Goal: Task Accomplishment & Management: Manage account settings

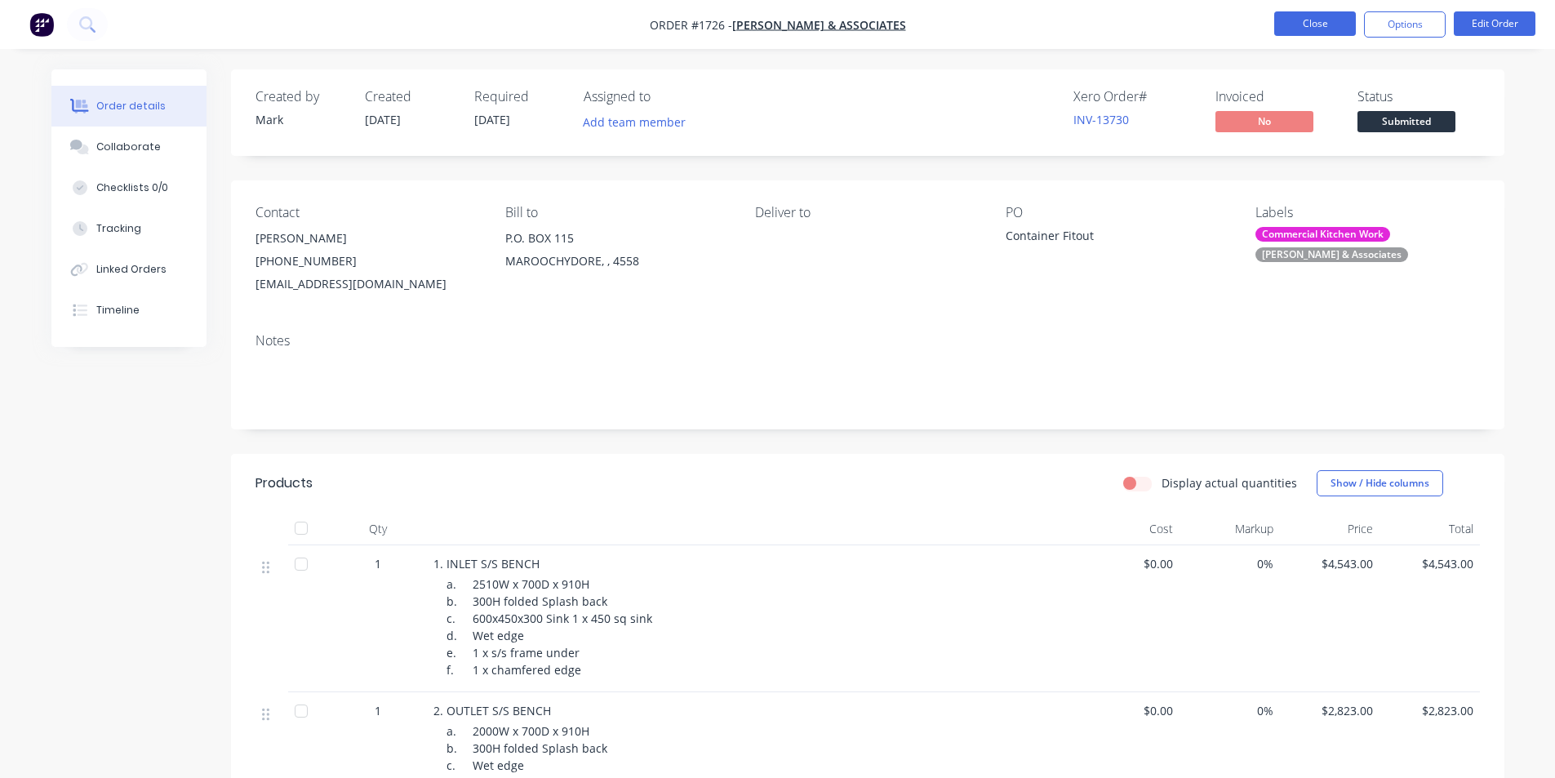
click at [1313, 28] on button "Close" at bounding box center [1315, 23] width 82 height 24
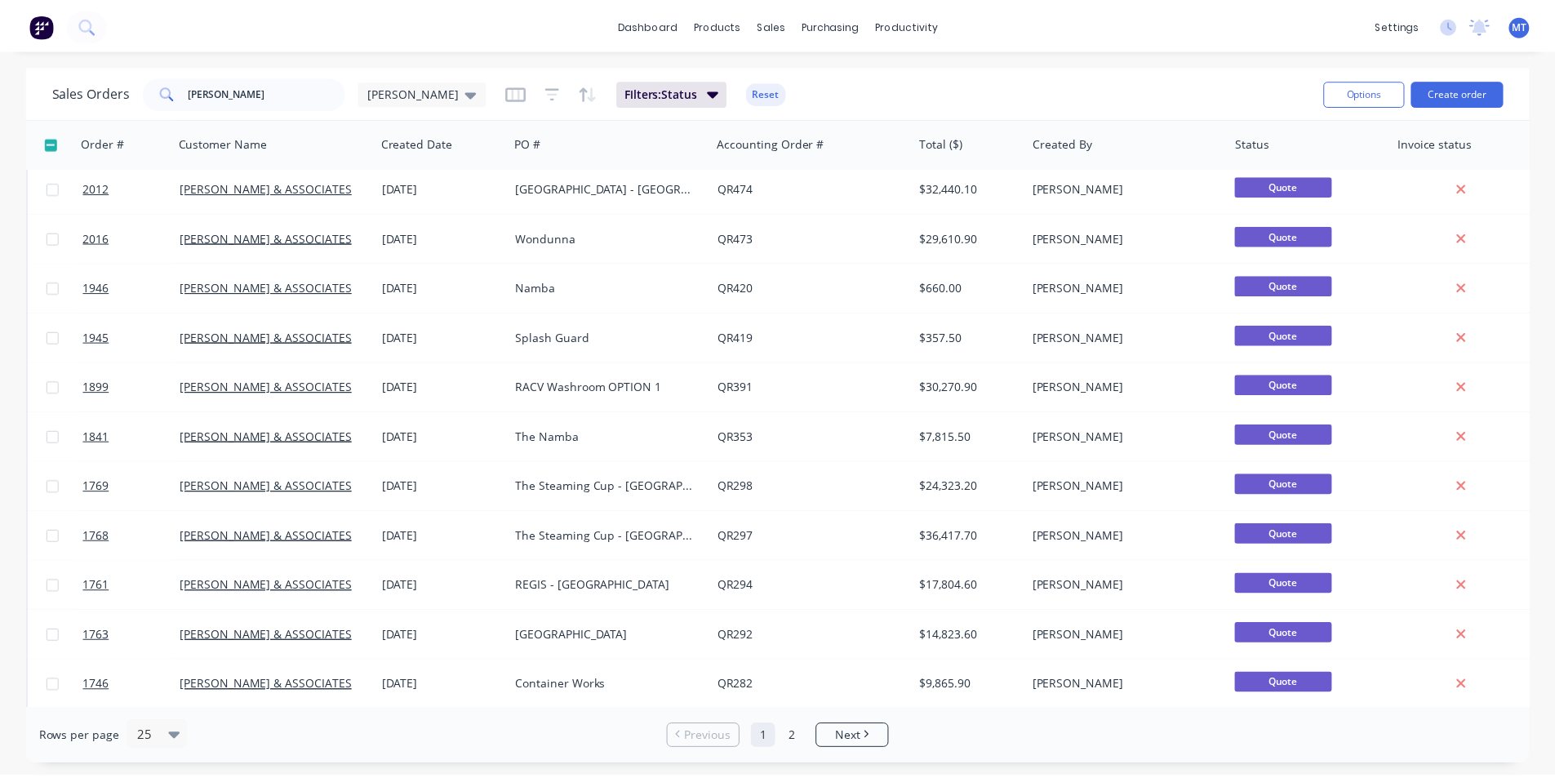
scroll to position [712, 0]
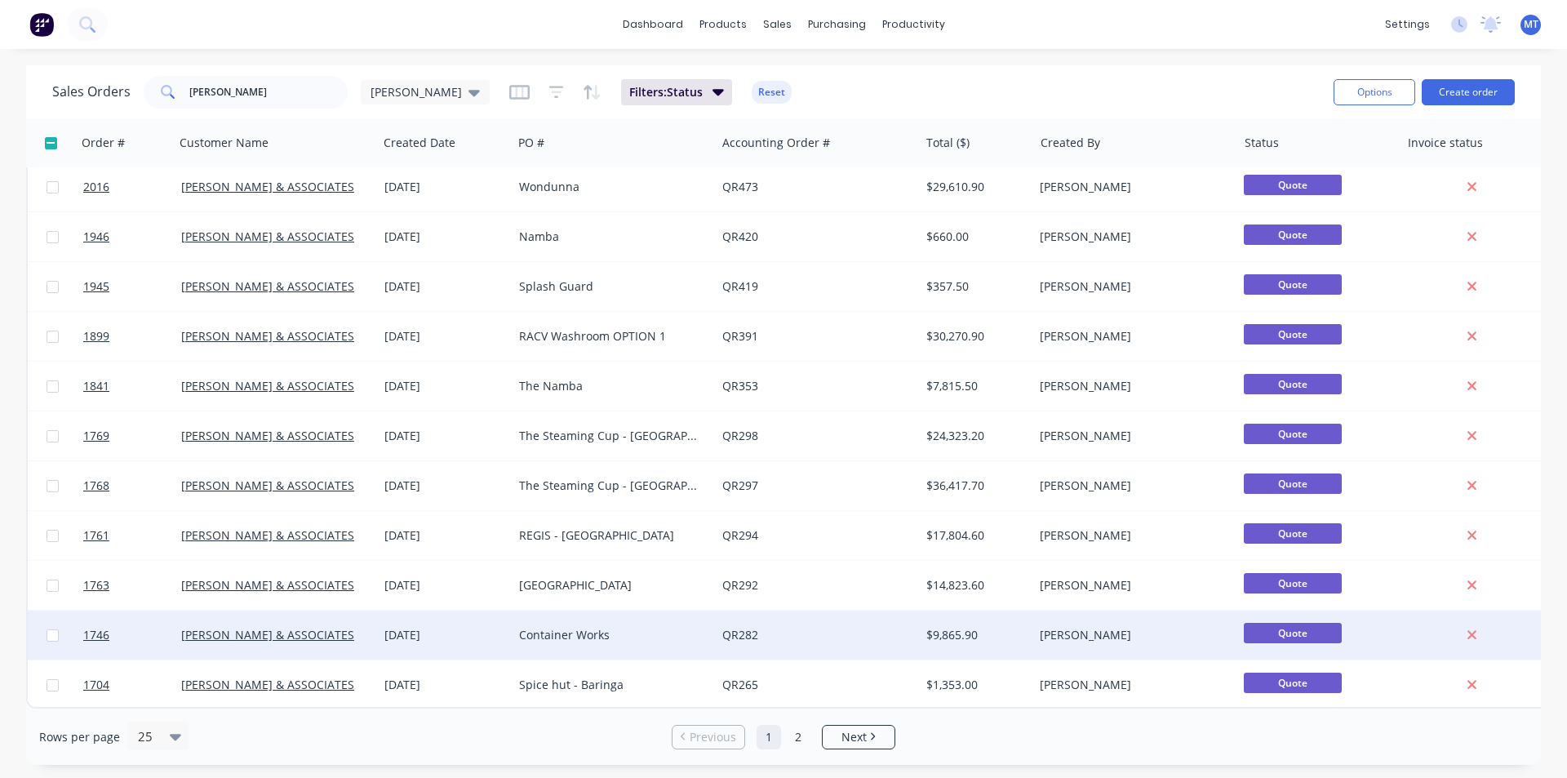
click at [595, 628] on div "Container Works" at bounding box center [609, 635] width 181 height 16
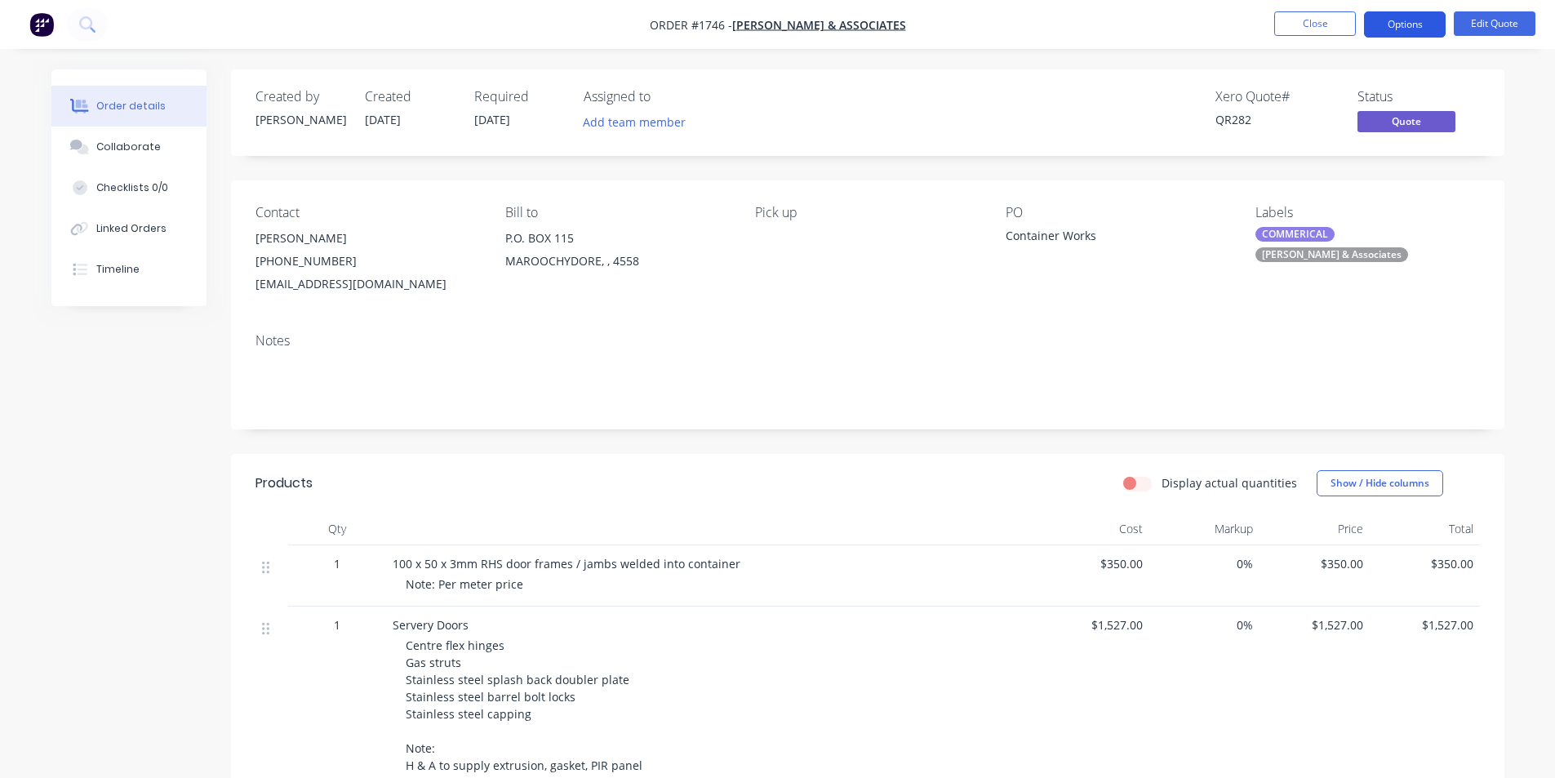
click at [1422, 28] on button "Options" at bounding box center [1405, 24] width 82 height 26
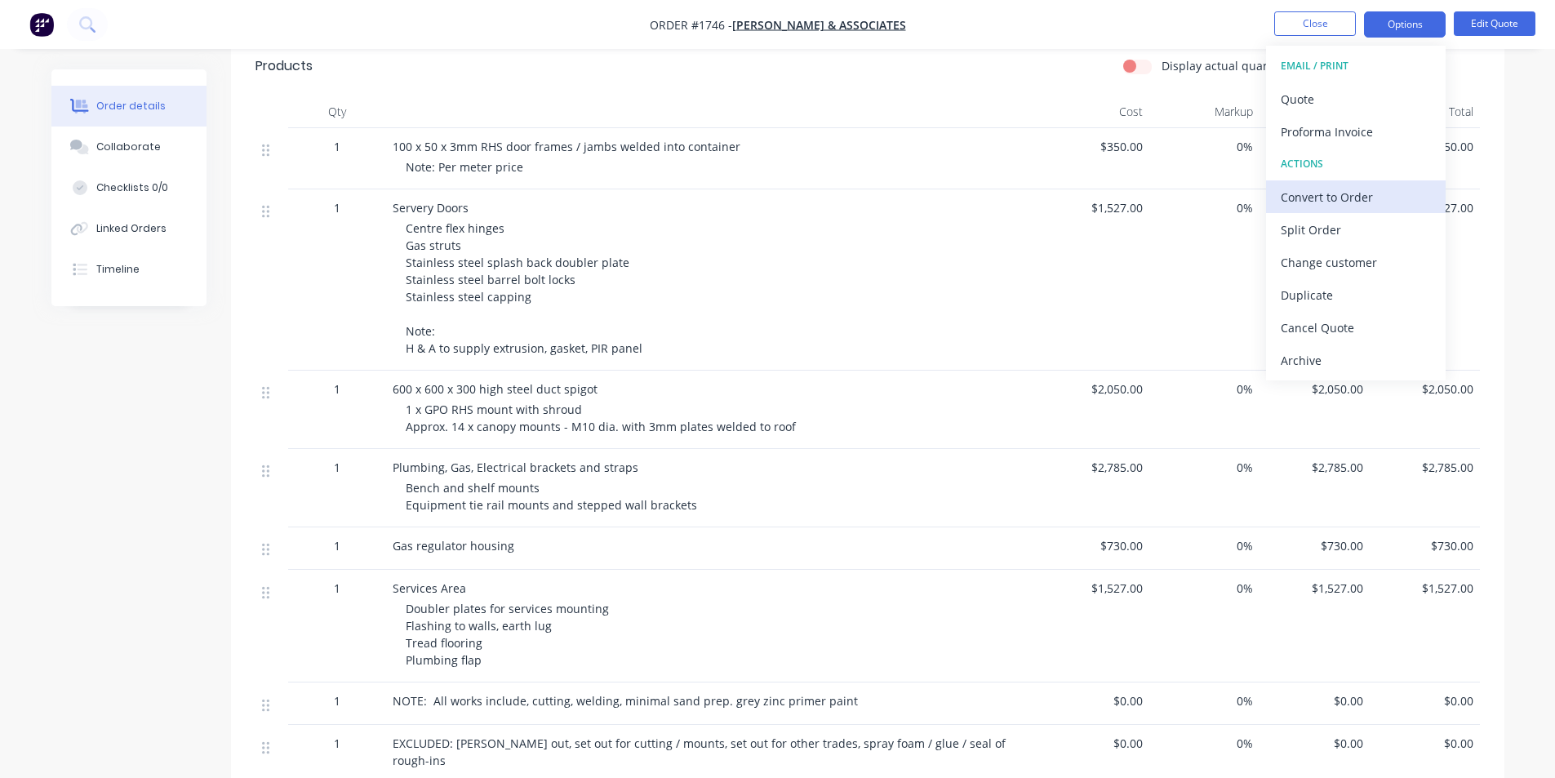
scroll to position [408, 0]
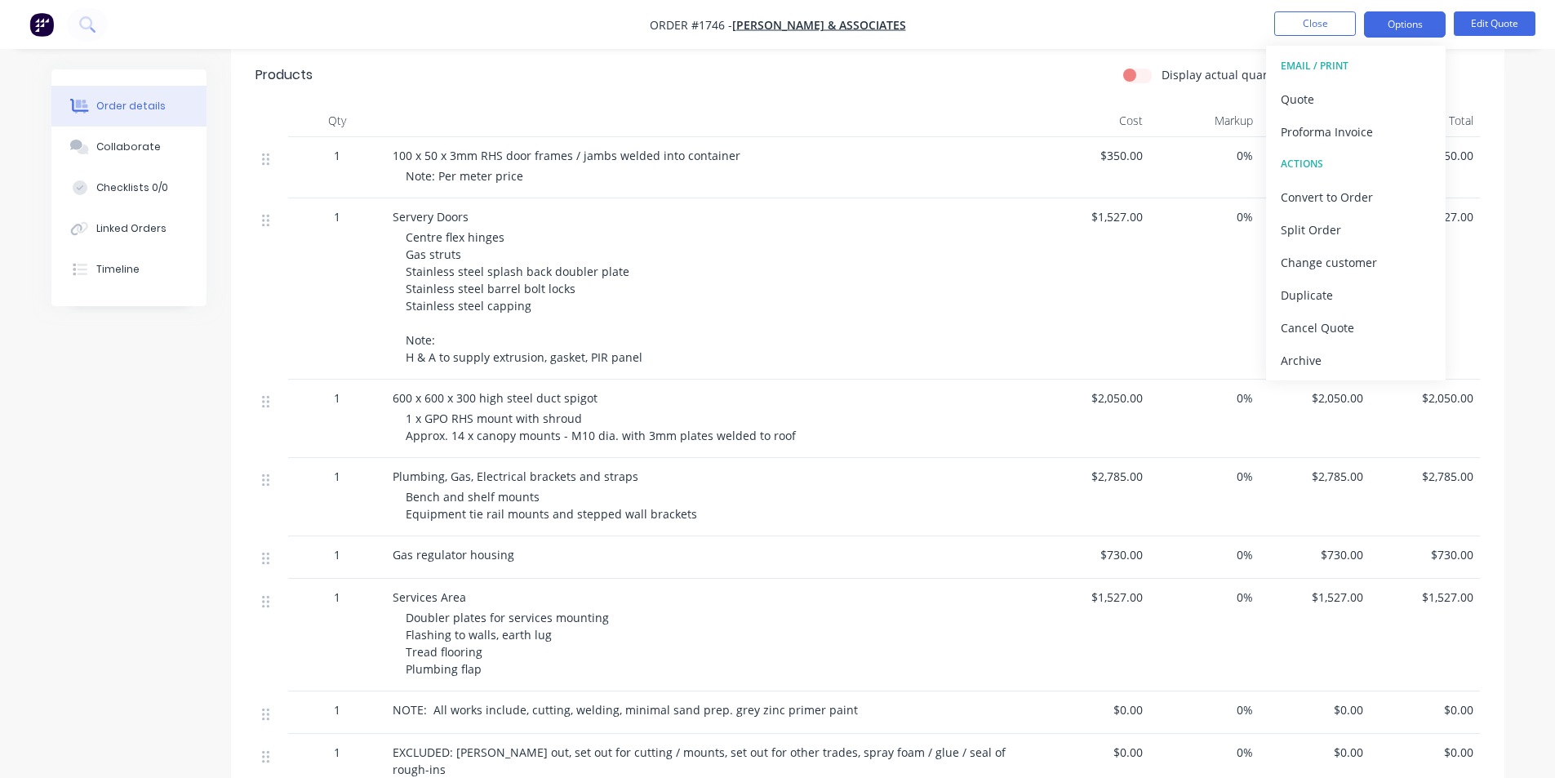
click at [1340, 68] on div "EMAIL / PRINT" at bounding box center [1356, 65] width 150 height 21
click at [976, 22] on nav "Order #1746 - [PERSON_NAME] & ASSOCIATES Close Options EMAIL / PRINT Quote Prof…" at bounding box center [777, 24] width 1555 height 49
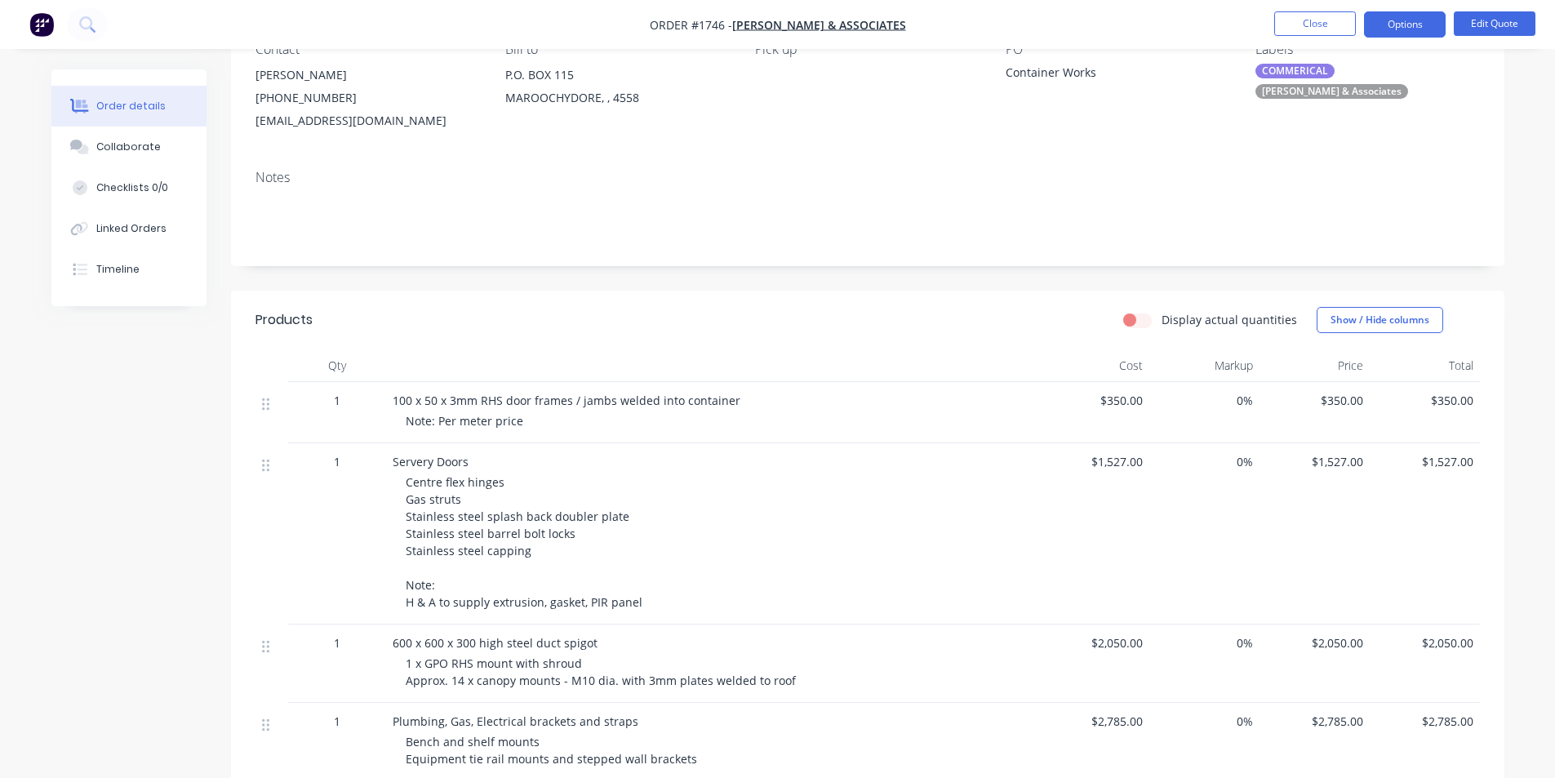
scroll to position [0, 0]
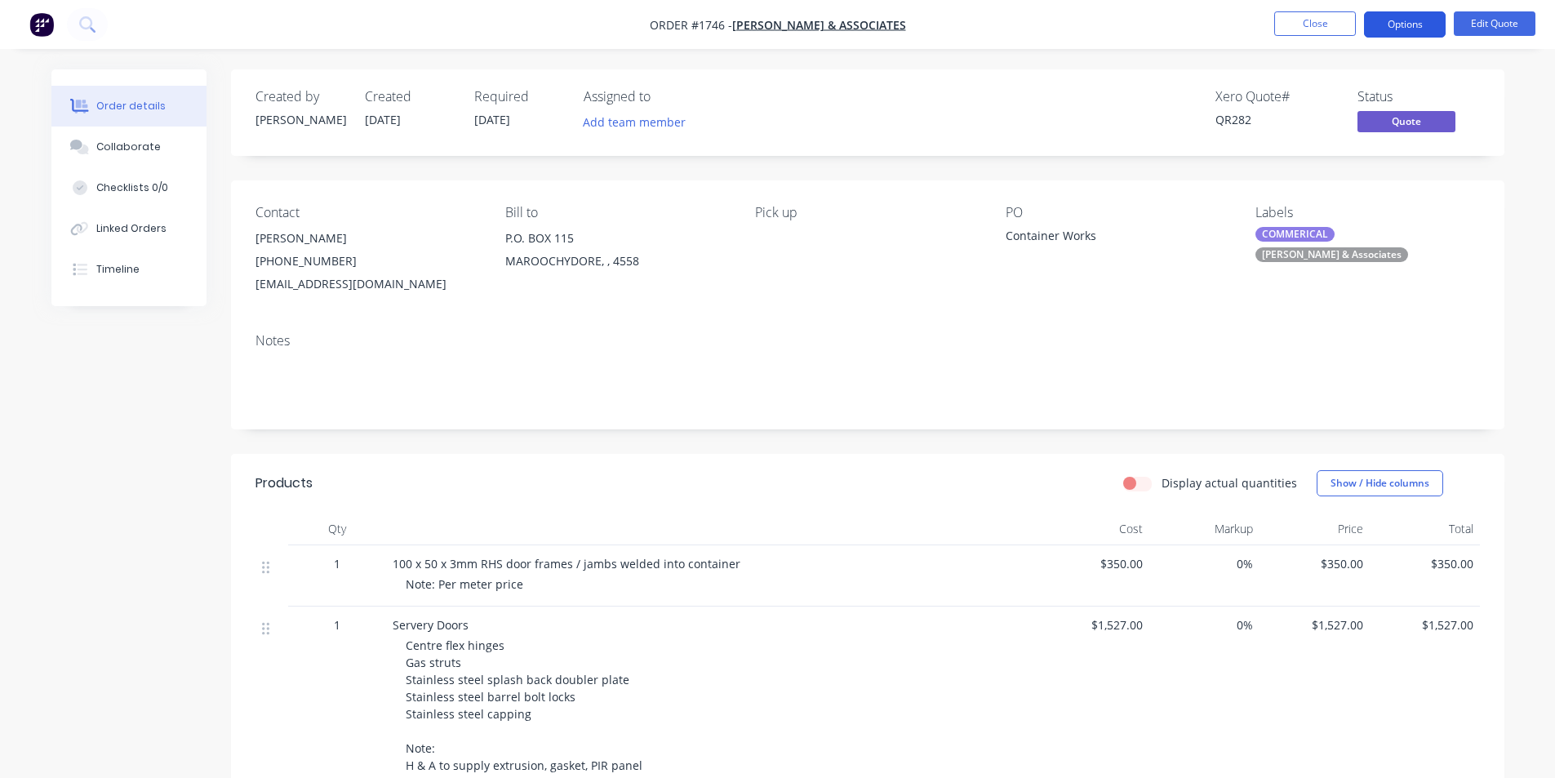
click at [1422, 23] on button "Options" at bounding box center [1405, 24] width 82 height 26
click at [1316, 19] on button "Close" at bounding box center [1315, 23] width 82 height 24
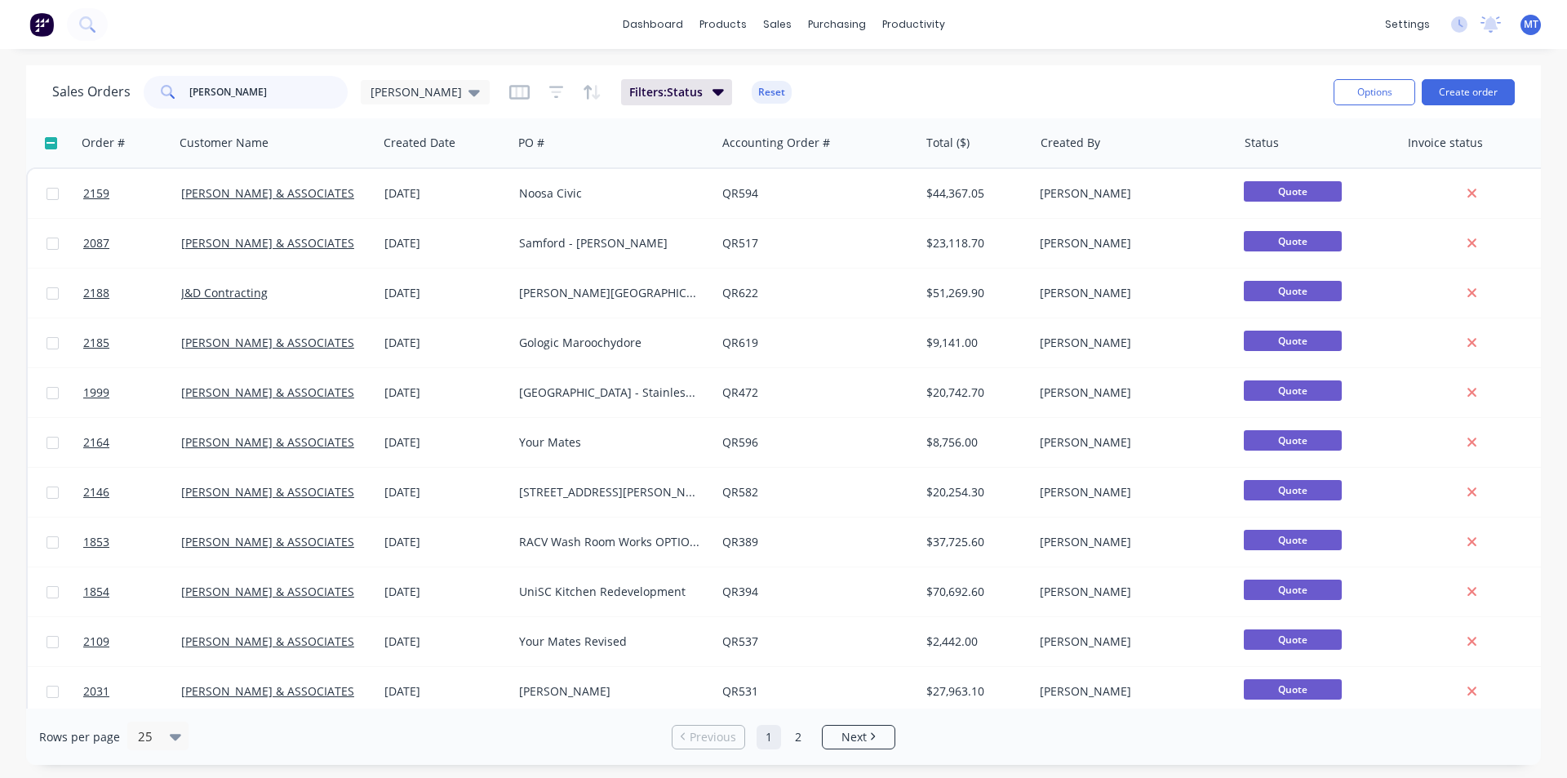
drag, startPoint x: 256, startPoint y: 100, endPoint x: 166, endPoint y: 97, distance: 90.6
click at [166, 97] on div "[PERSON_NAME]" at bounding box center [246, 92] width 204 height 33
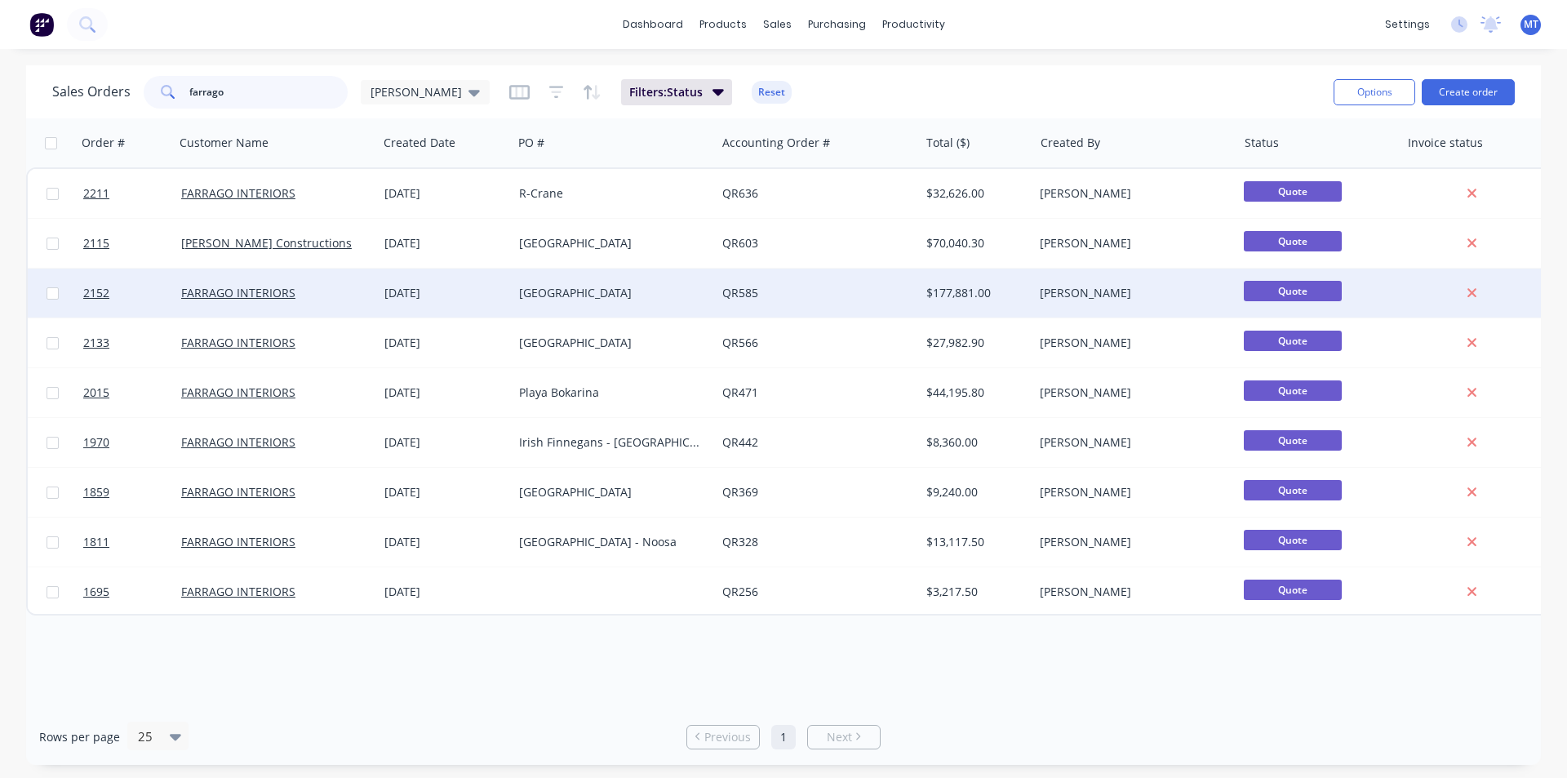
type input "farrago"
click at [496, 307] on div "[DATE]" at bounding box center [445, 293] width 135 height 49
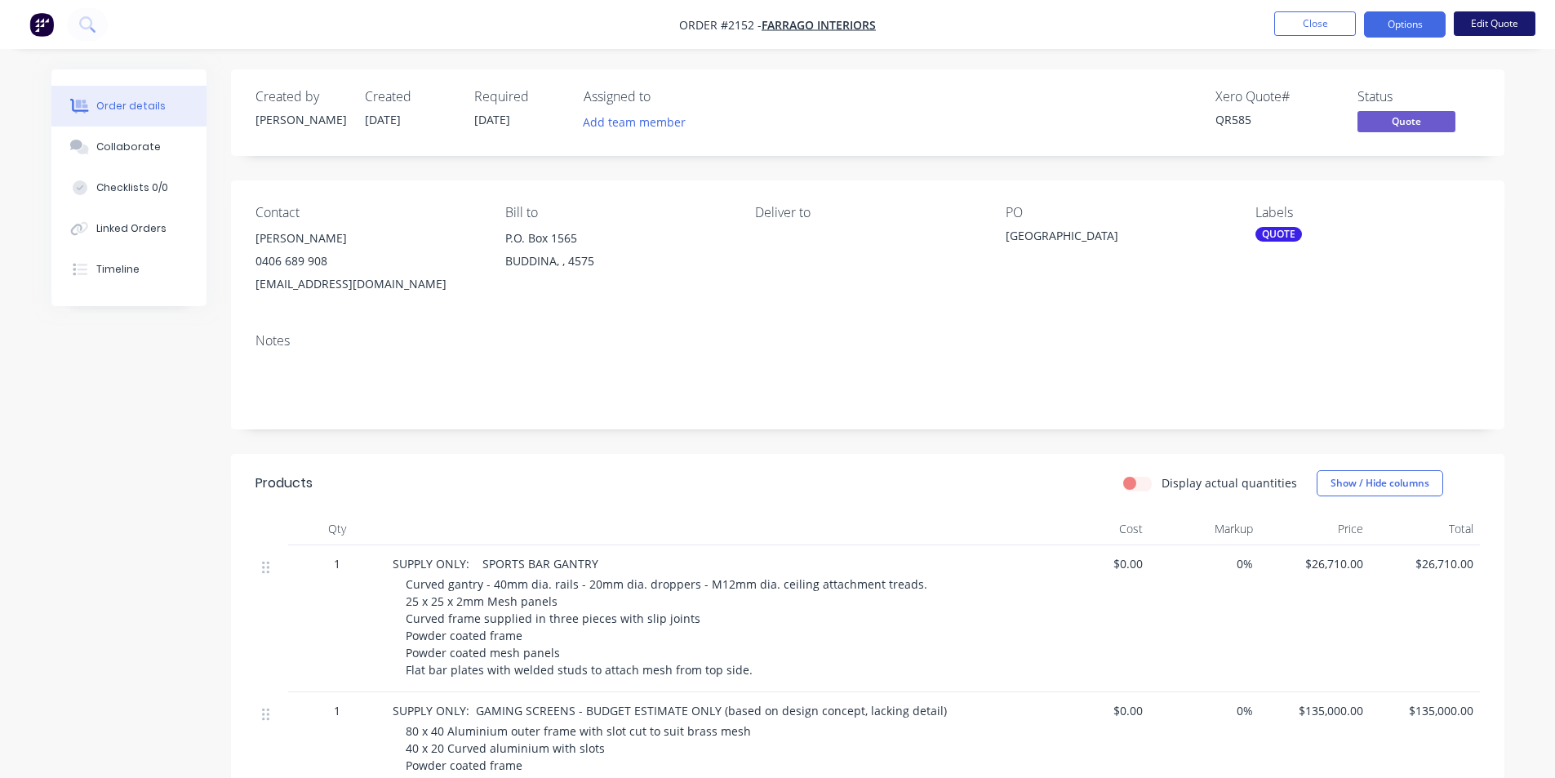
click at [1503, 27] on button "Edit Quote" at bounding box center [1495, 23] width 82 height 24
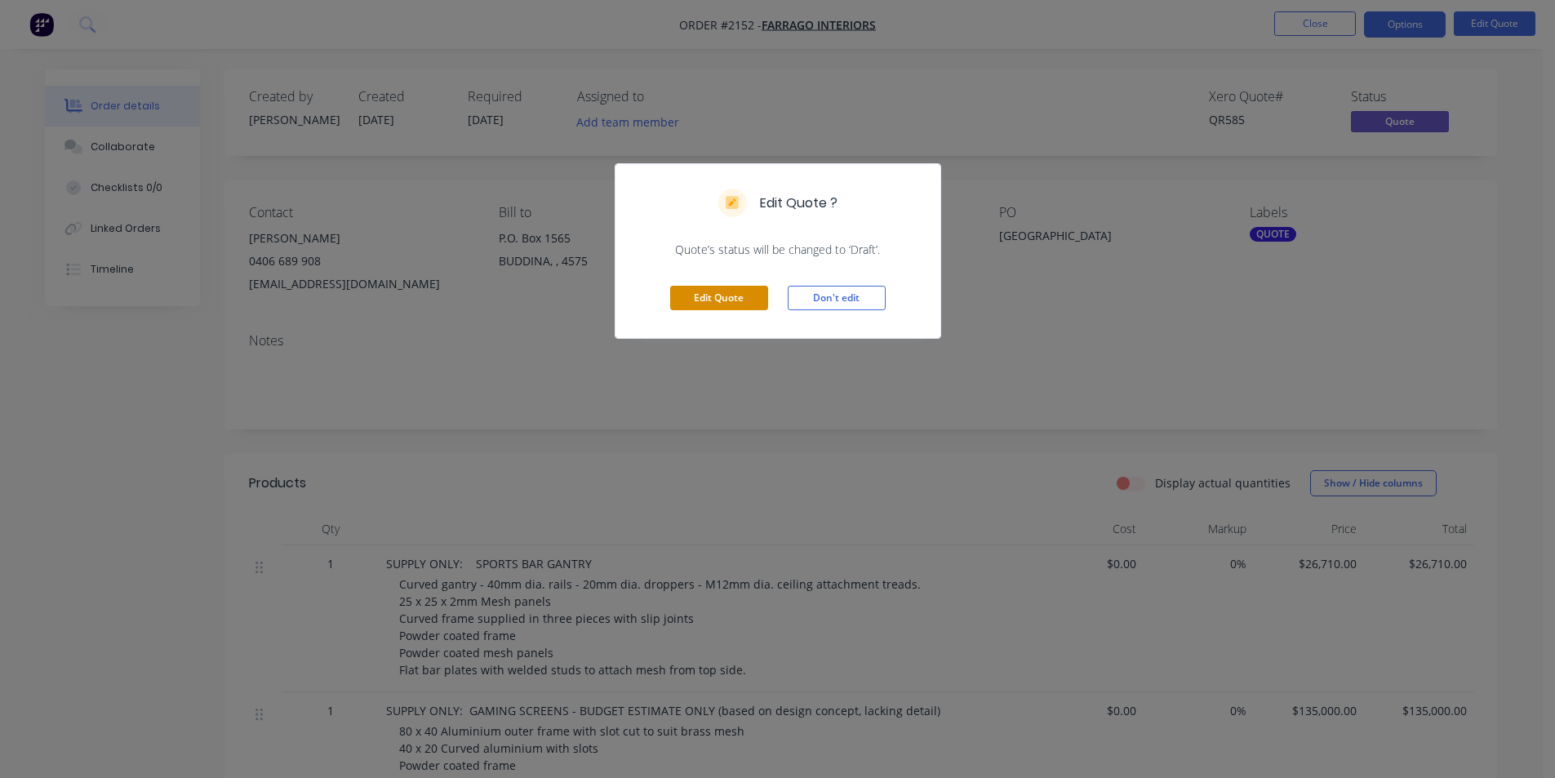
click at [724, 300] on button "Edit Quote" at bounding box center [719, 298] width 98 height 24
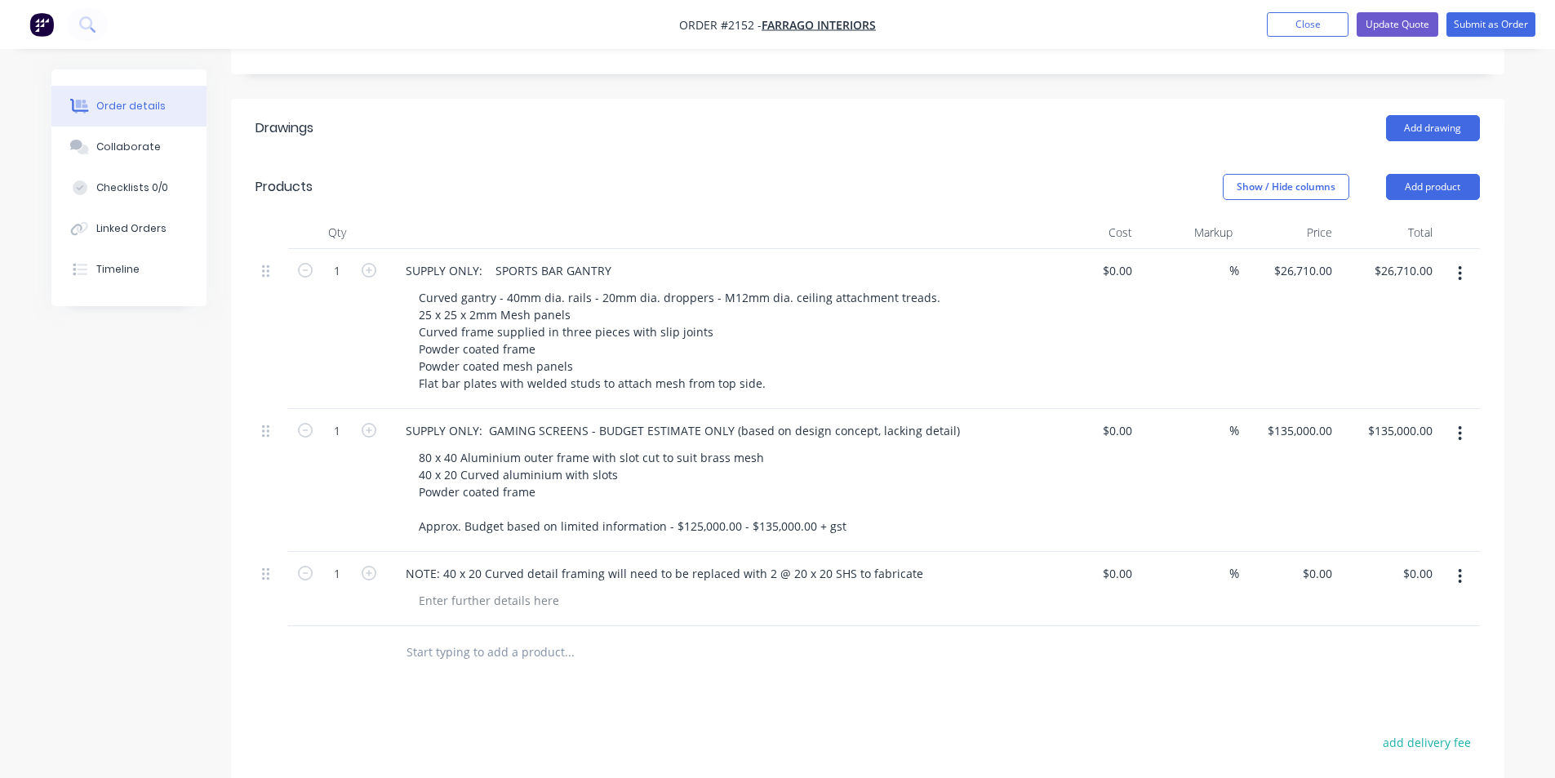
scroll to position [490, 0]
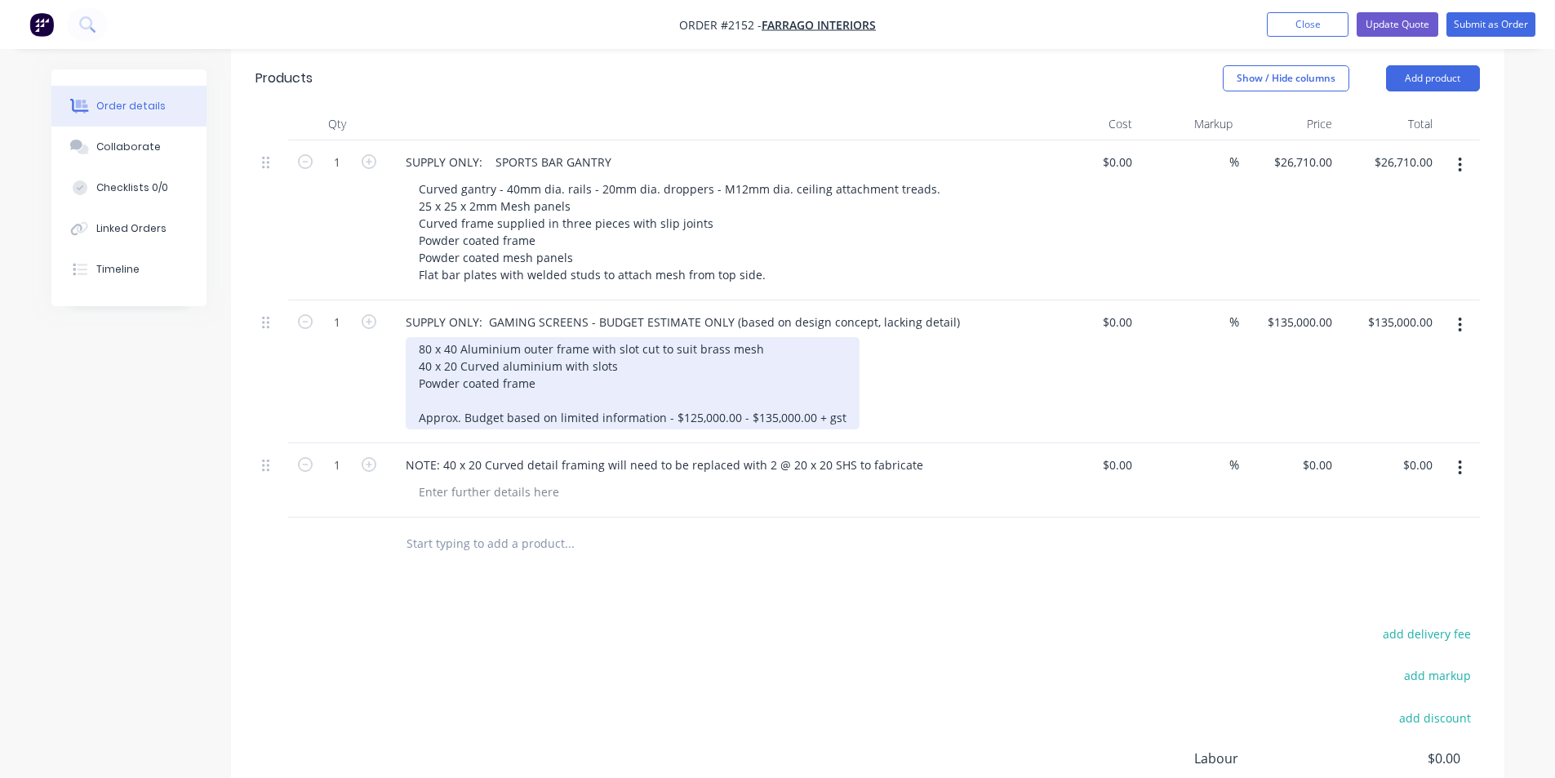
click at [458, 337] on div "80 x 40 Aluminium outer frame with slot cut to suit brass mesh 40 x 20 Curved a…" at bounding box center [633, 383] width 454 height 92
click at [775, 337] on div "80 x 40 Aluminium outer frame with slot cut to suit brass mesh 40 x 20 Curved a…" at bounding box center [633, 383] width 454 height 92
click at [629, 347] on div "80 x 40 Aluminium outer frame with slot cut to suit brass mesh 40 x 20 Curved a…" at bounding box center [633, 383] width 454 height 92
click at [538, 364] on div "20 x 20 alum framing , curved to 460 mm rad 20 x 20 alum frame with curved bend…" at bounding box center [633, 383] width 454 height 92
click at [655, 344] on div "20 x 20 alum framing , curved to 460 mm rad 20 x 20 alum frame with curved bend…" at bounding box center [633, 383] width 454 height 92
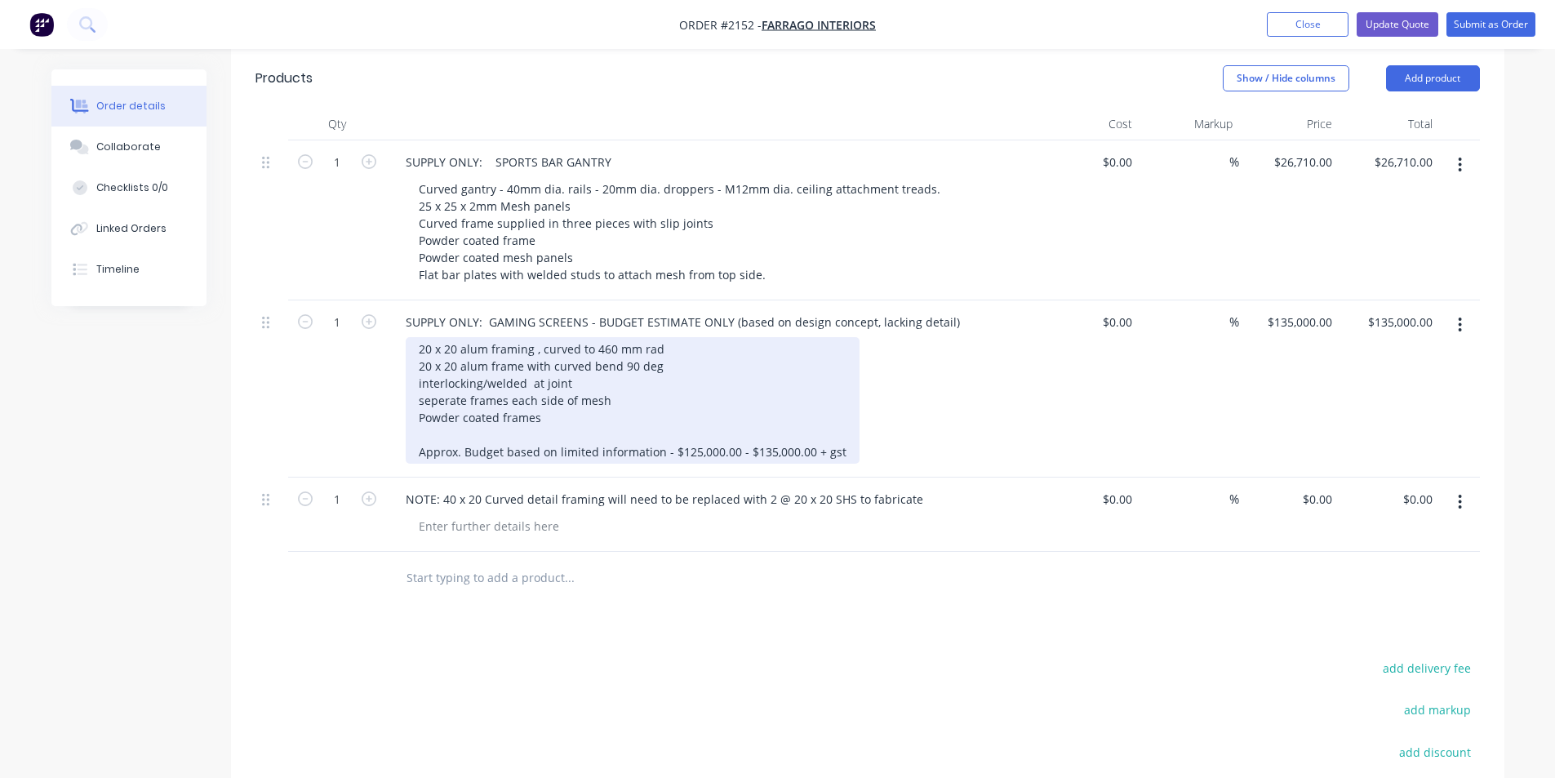
click at [432, 380] on div "20 x 20 alum framing , curved to 460 mm rad 20 x 20 alum frame with curved bend…" at bounding box center [633, 400] width 454 height 127
click at [441, 377] on div "20 x 20 alum framing , curved to 460 mm rad 20 x 20 alum frame with curved bend…" at bounding box center [633, 400] width 454 height 127
click at [614, 379] on div "20 x 20 alum framing , curved to 460 mm rad 20 x 20 alum frame with curved bend…" at bounding box center [633, 400] width 454 height 127
click at [550, 397] on div "20 x 20 alum framing , curved to 460 mm rad 20 x 20 alum frame with curved bend…" at bounding box center [633, 400] width 454 height 127
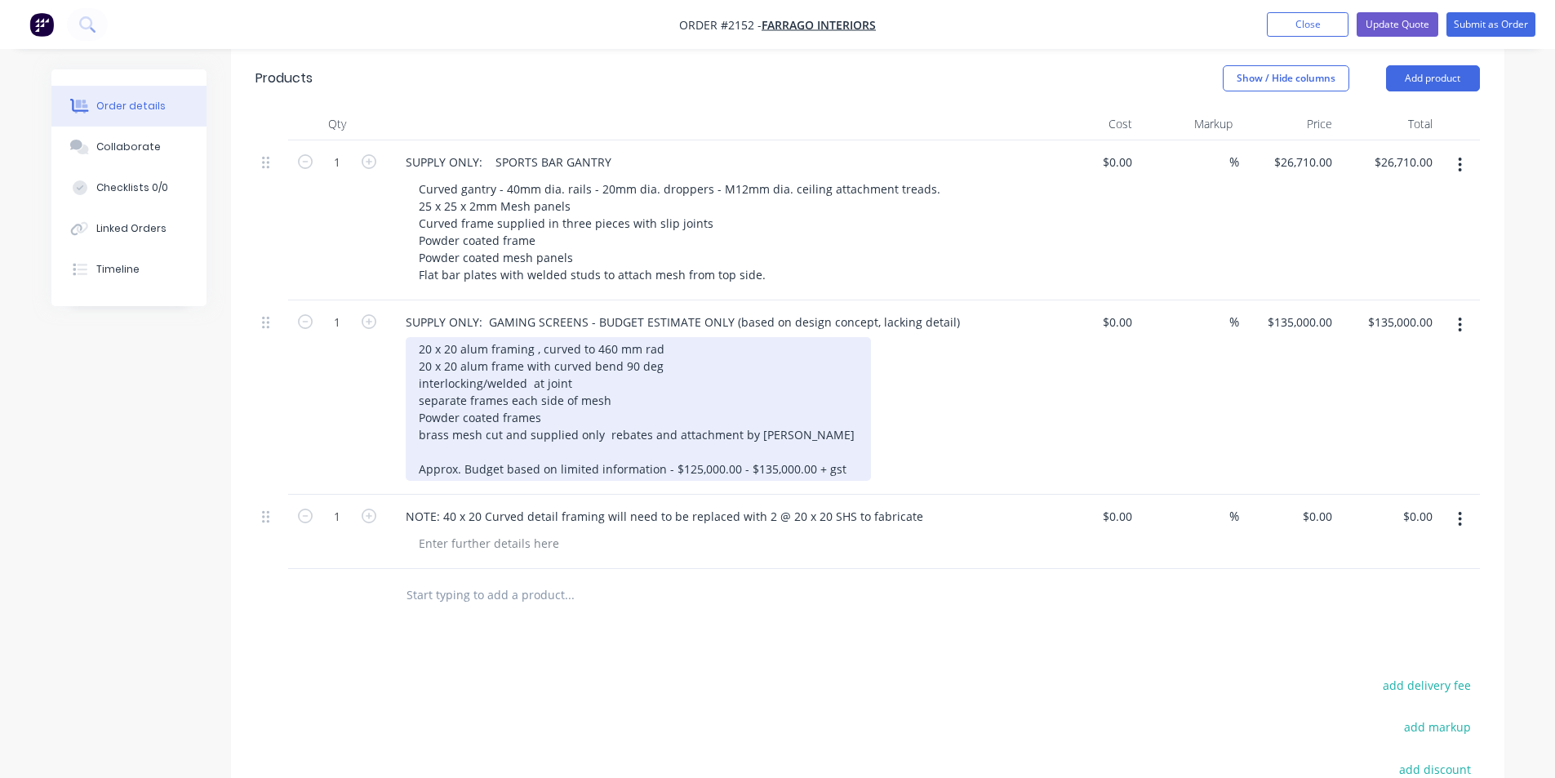
click at [550, 392] on div "20 x 20 alum framing , curved to 460 mm rad 20 x 20 alum frame with curved bend…" at bounding box center [638, 409] width 465 height 144
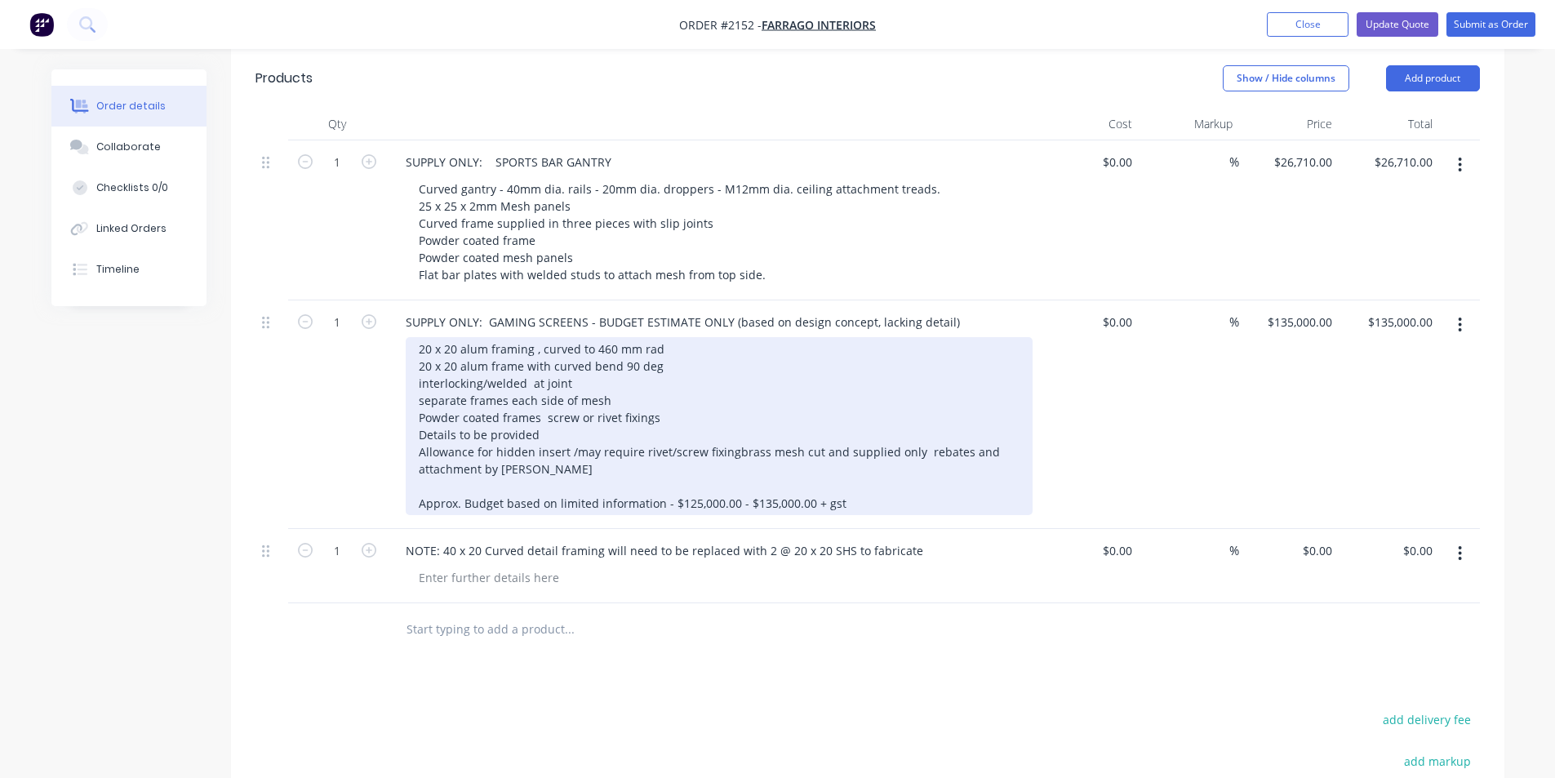
drag, startPoint x: 429, startPoint y: 464, endPoint x: 557, endPoint y: 464, distance: 127.3
click at [428, 464] on div "20 x 20 alum framing , curved to 460 mm rad 20 x 20 alum frame with curved bend…" at bounding box center [719, 426] width 627 height 178
drag, startPoint x: 566, startPoint y: 462, endPoint x: 584, endPoint y: 463, distance: 18.0
click at [567, 462] on div "20 x 20 alum framing , curved to 460 mm rad 20 x 20 alum frame with curved bend…" at bounding box center [719, 426] width 627 height 178
click at [659, 463] on div "20 x 20 alum framing , curved to 460 mm rad 20 x 20 alum frame with curved bend…" at bounding box center [719, 426] width 627 height 178
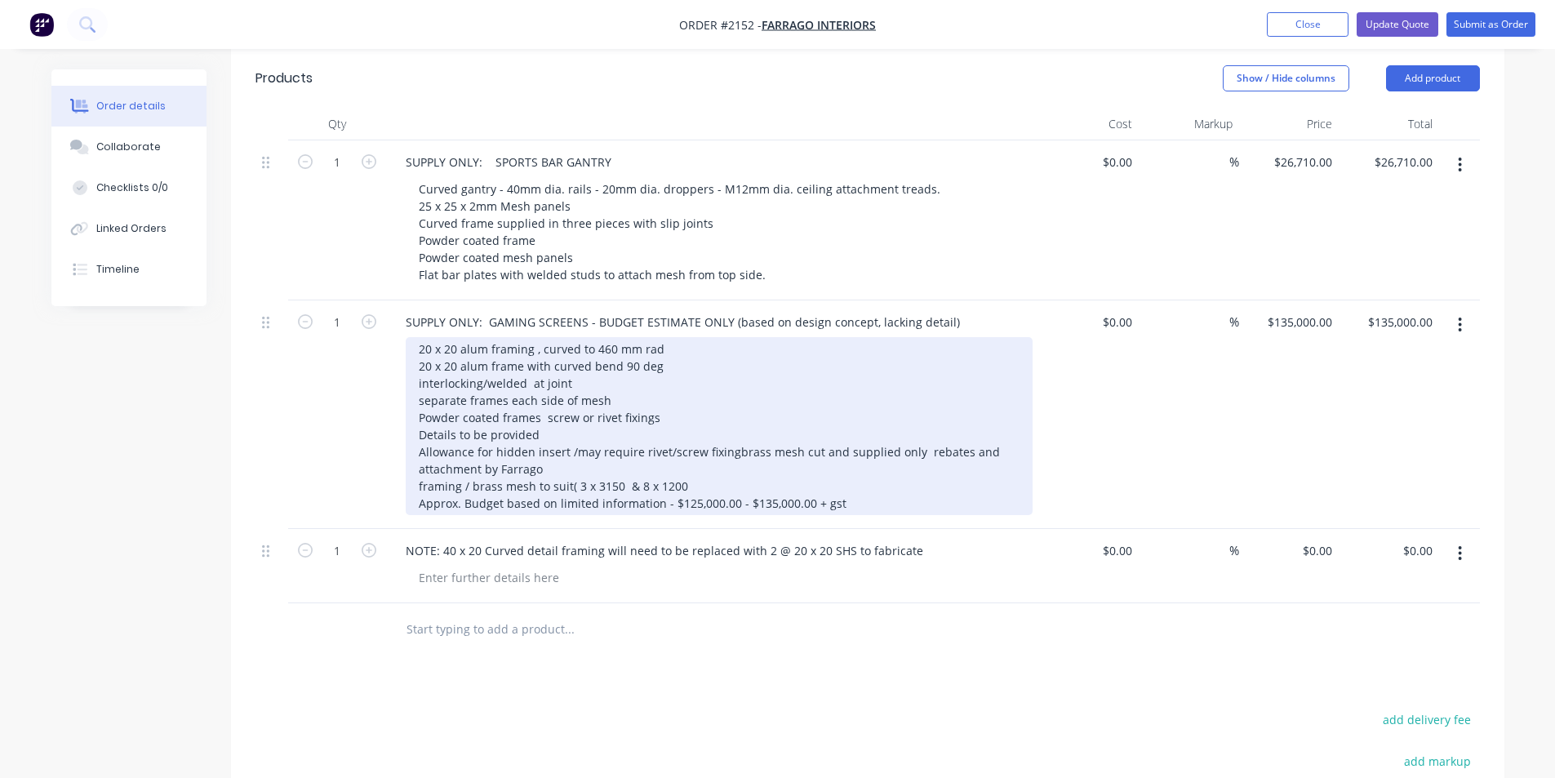
click at [695, 464] on div "20 x 20 alum framing , curved to 460 mm rad 20 x 20 alum frame with curved bend…" at bounding box center [719, 426] width 627 height 178
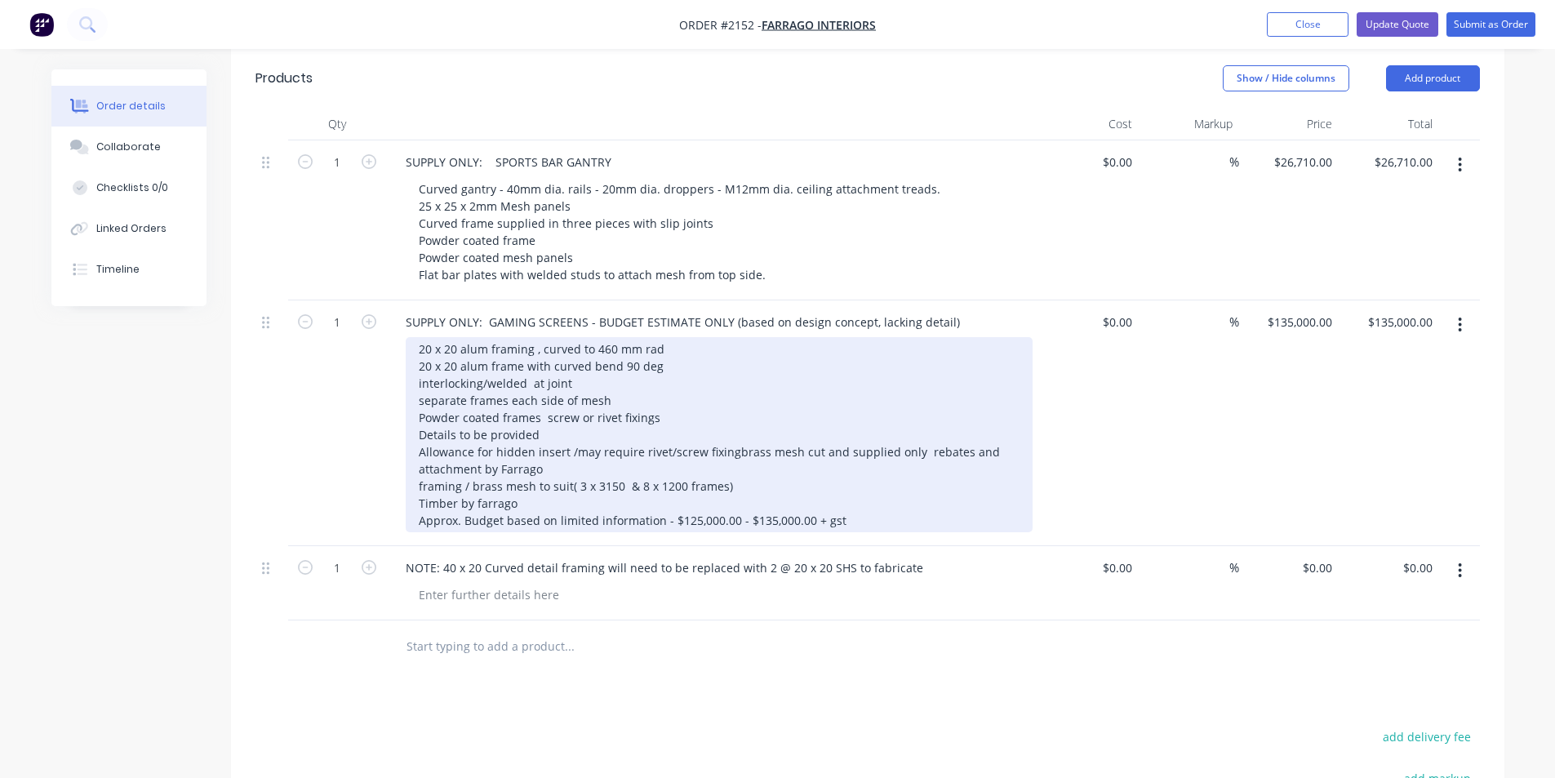
click at [599, 446] on div "20 x 20 alum framing , curved to 460 mm rad 20 x 20 alum frame with curved bend…" at bounding box center [719, 434] width 627 height 195
click at [477, 480] on div "20 x 20 alum framing , curved to 460 mm rad 20 x 20 alum frame with curved bend…" at bounding box center [719, 434] width 627 height 195
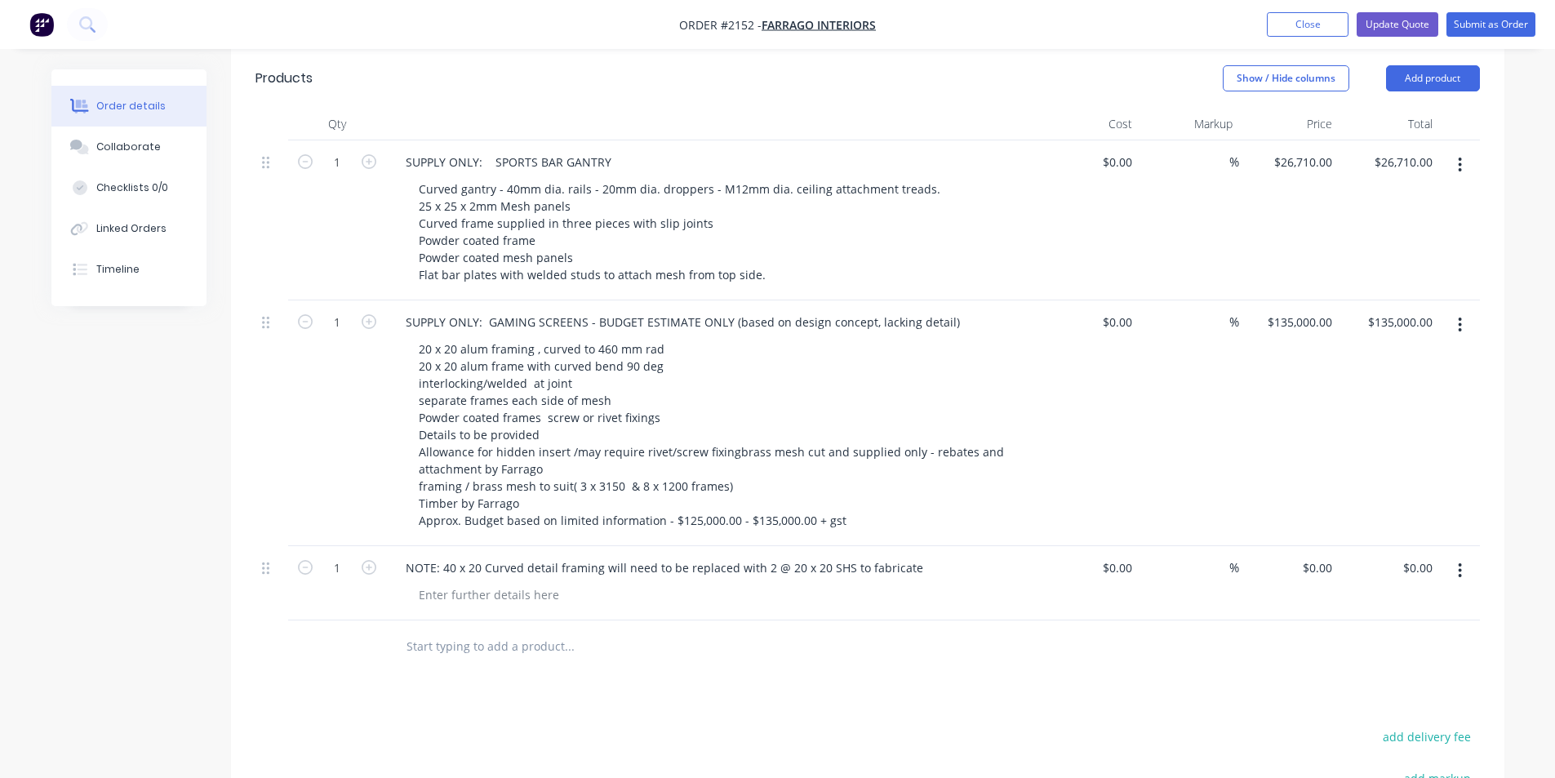
click at [850, 468] on div "20 x 20 alum framing , curved to 460 mm rad 20 x 20 alum frame with curved bend…" at bounding box center [719, 434] width 627 height 195
click at [1042, 484] on div "$0.00 $0.00" at bounding box center [1089, 423] width 100 height 246
click at [912, 413] on div "20 x 20 alum framing , curved to 460 mm rad 20 x 20 alum frame with curved bend…" at bounding box center [719, 434] width 627 height 195
click at [861, 496] on div "20 x 20 alum framing , curved to 460 mm rad 20 x 20 alum frame with curved bend…" at bounding box center [719, 434] width 627 height 195
click at [856, 497] on div "20 x 20 alum framing , curved to 460 mm rad 20 x 20 alum frame with curved bend…" at bounding box center [719, 434] width 627 height 195
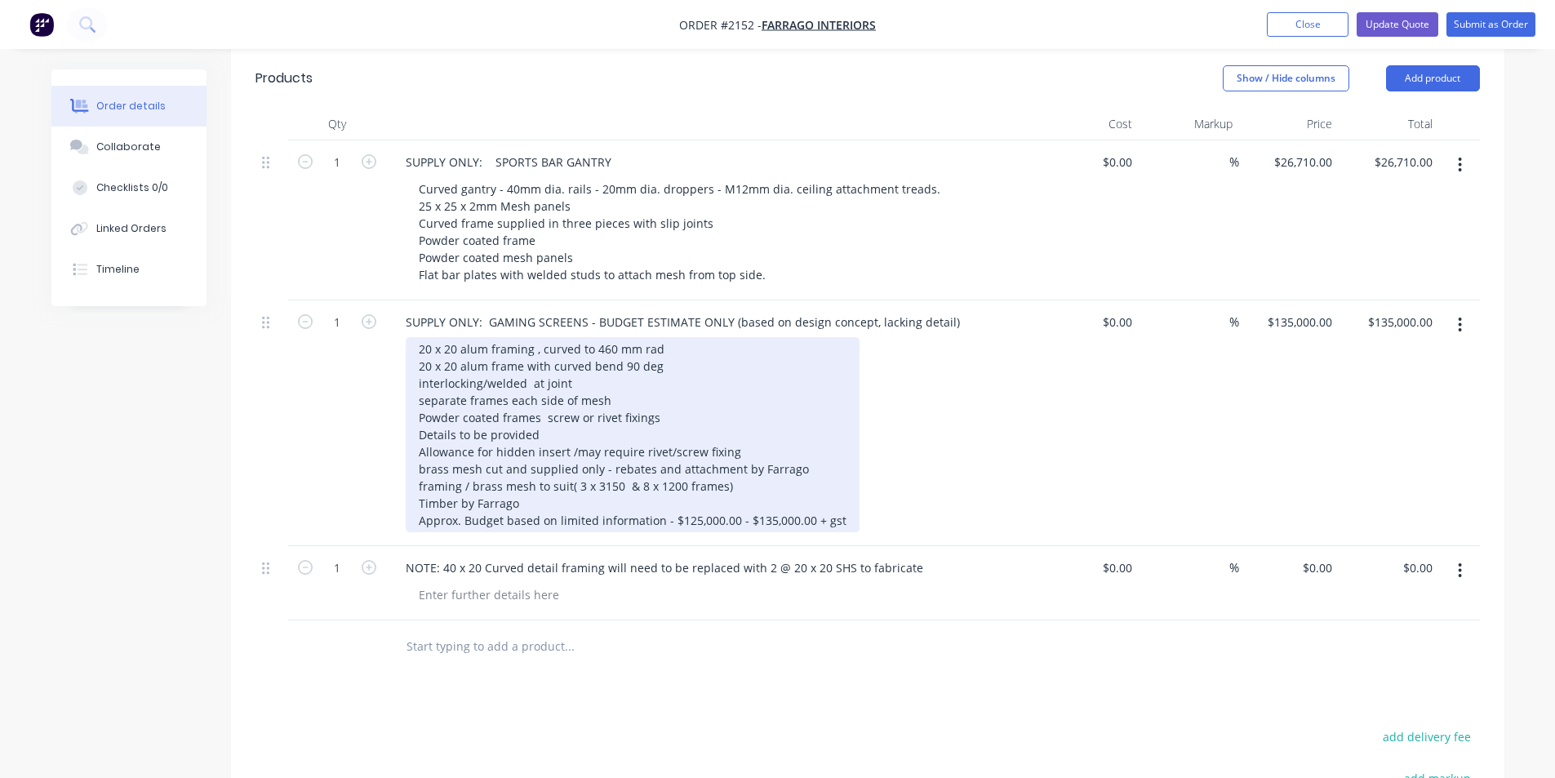
click at [845, 500] on div "20 x 20 alum framing , curved to 460 mm rad 20 x 20 alum frame with curved bend…" at bounding box center [633, 434] width 454 height 195
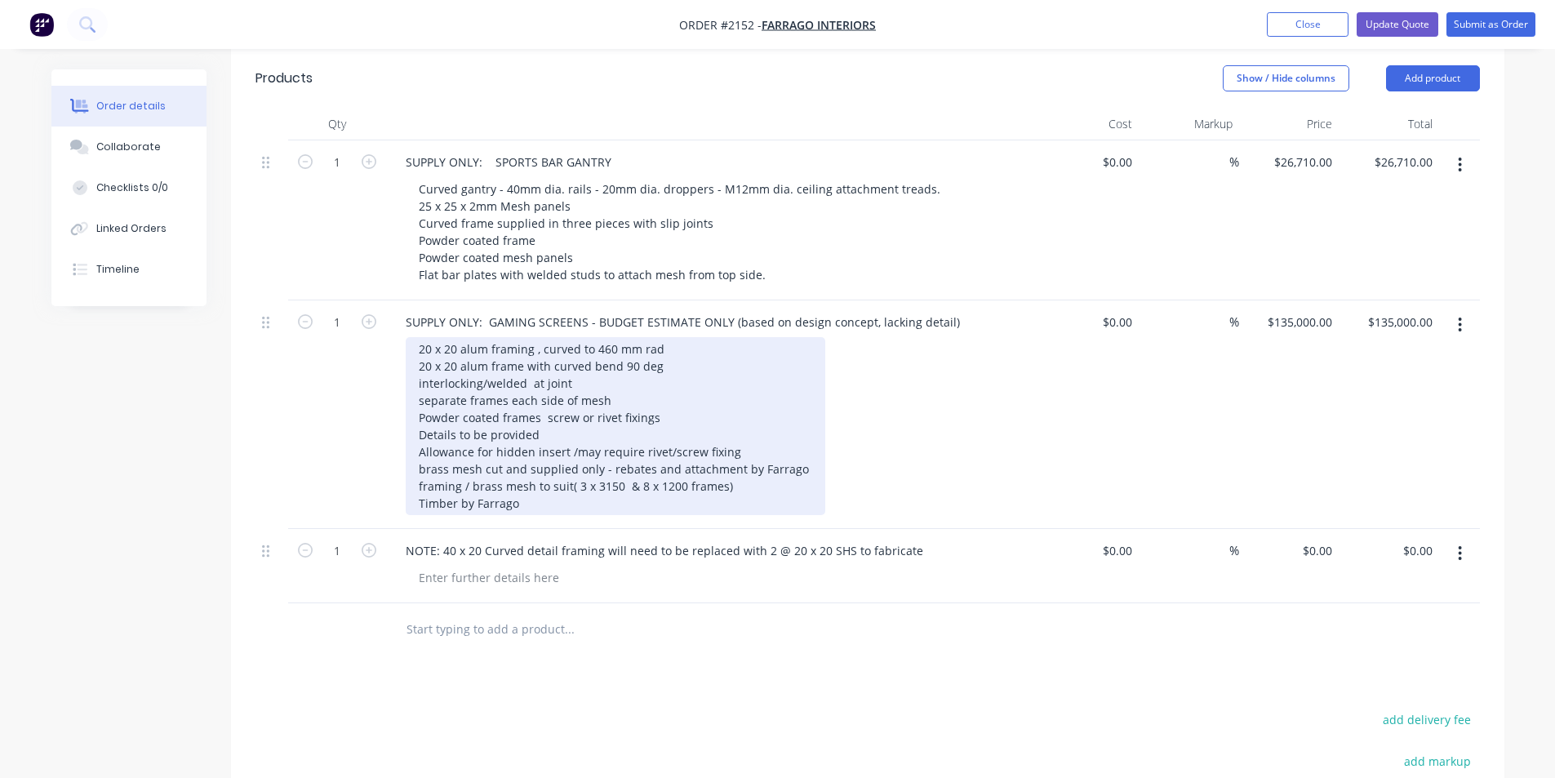
click at [739, 428] on div "20 x 20 alum framing , curved to 460 mm rad 20 x 20 alum frame with curved bend…" at bounding box center [616, 426] width 420 height 178
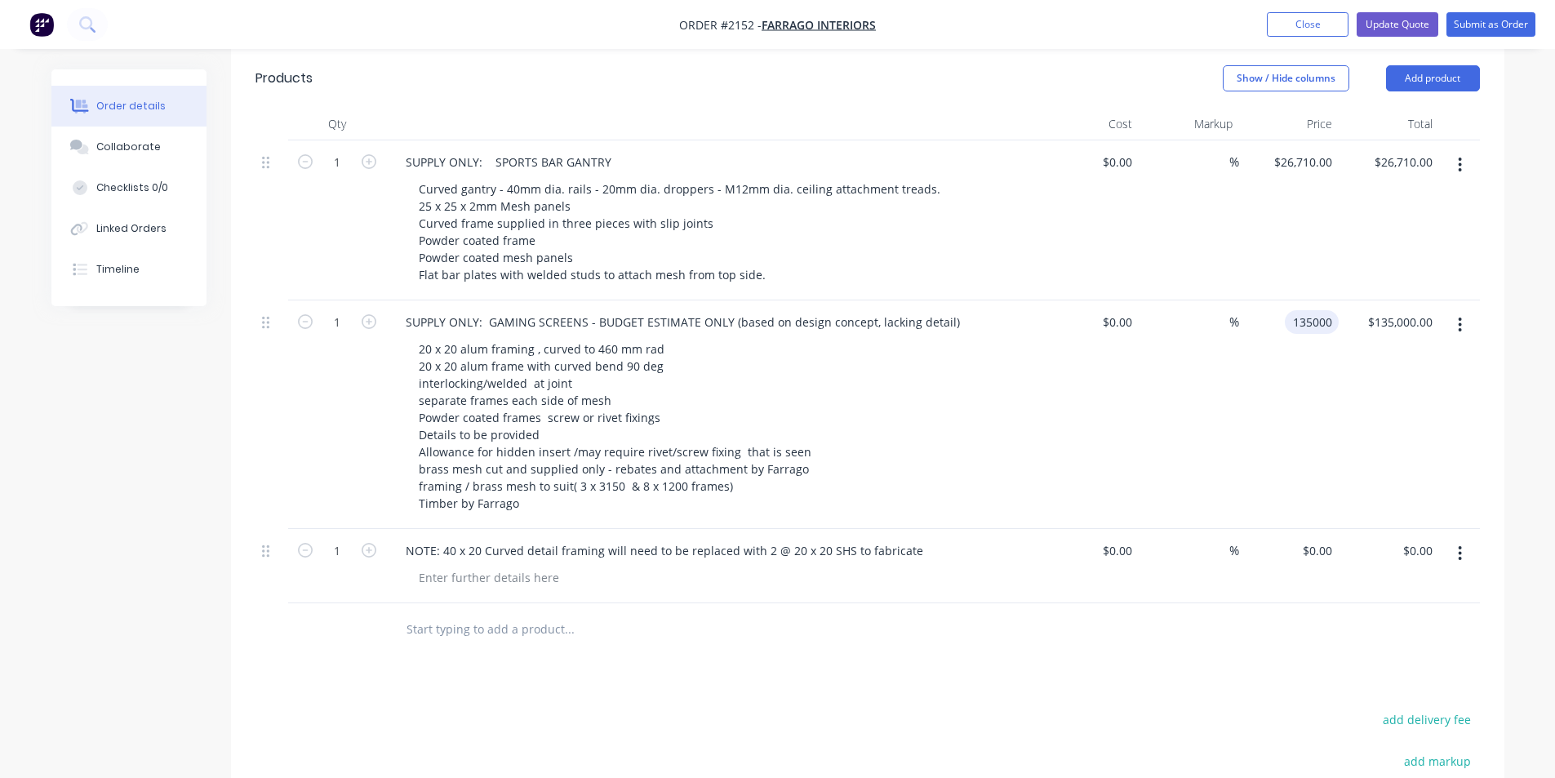
click at [1291, 310] on input "135000" at bounding box center [1314, 322] width 47 height 24
type input "$137,500.00"
click at [1232, 380] on div "%" at bounding box center [1189, 414] width 100 height 229
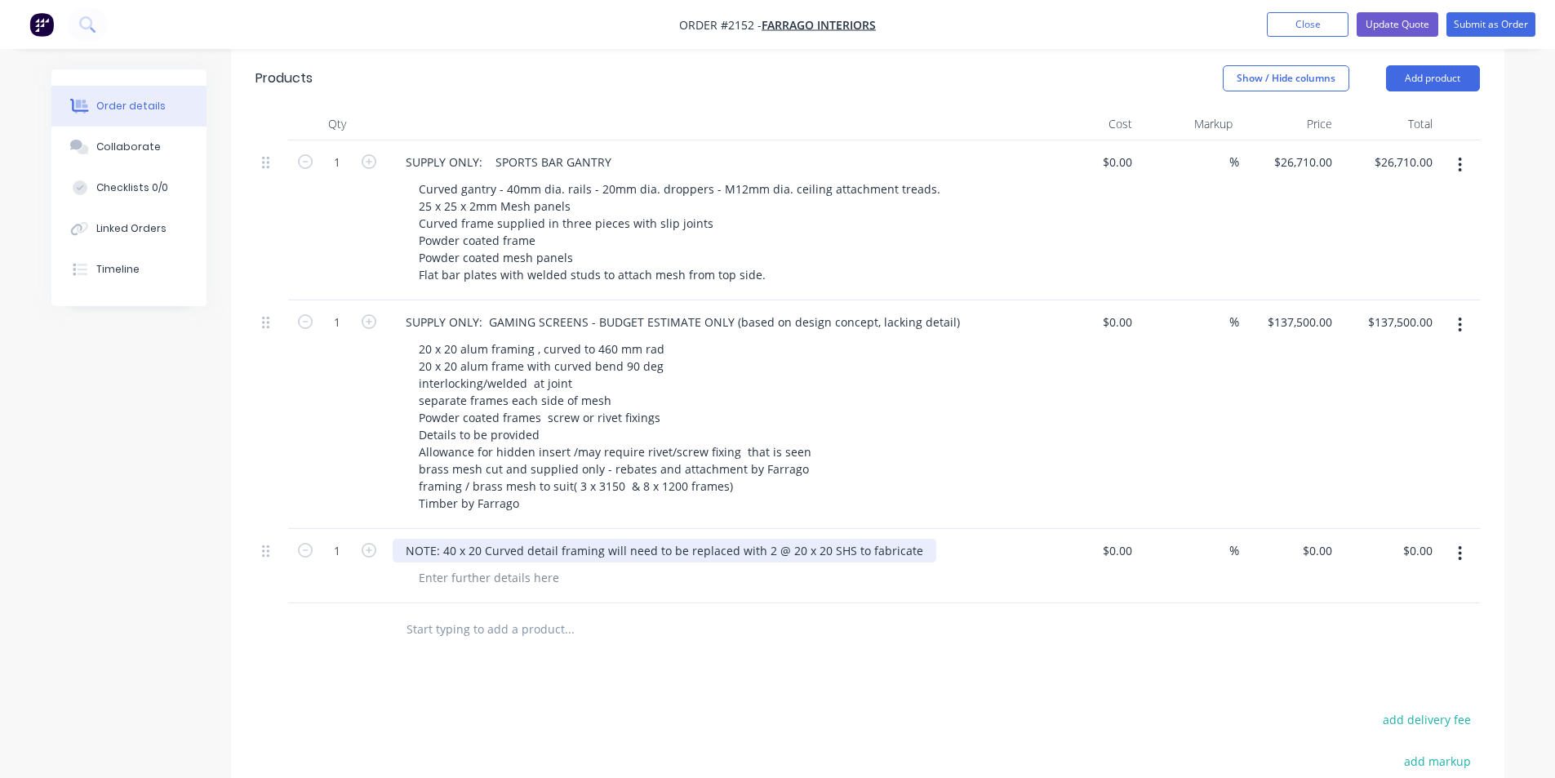
click at [914, 539] on div "NOTE: 40 x 20 Curved detail framing will need to be replaced with 2 @ 20 x 20 S…" at bounding box center [665, 551] width 544 height 24
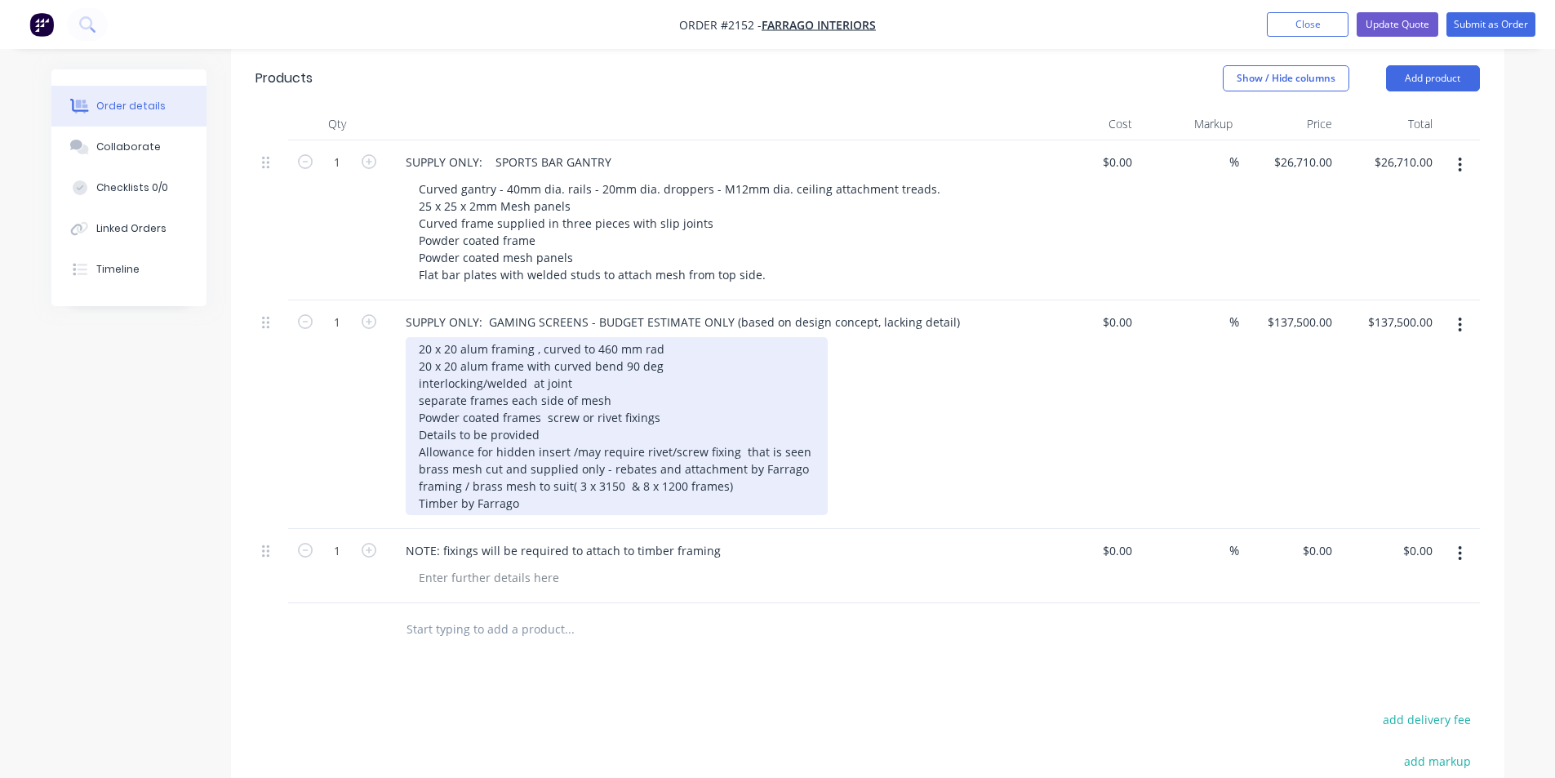
click at [539, 395] on div "20 x 20 alum framing , curved to 460 mm rad 20 x 20 alum frame with curved bend…" at bounding box center [617, 426] width 422 height 178
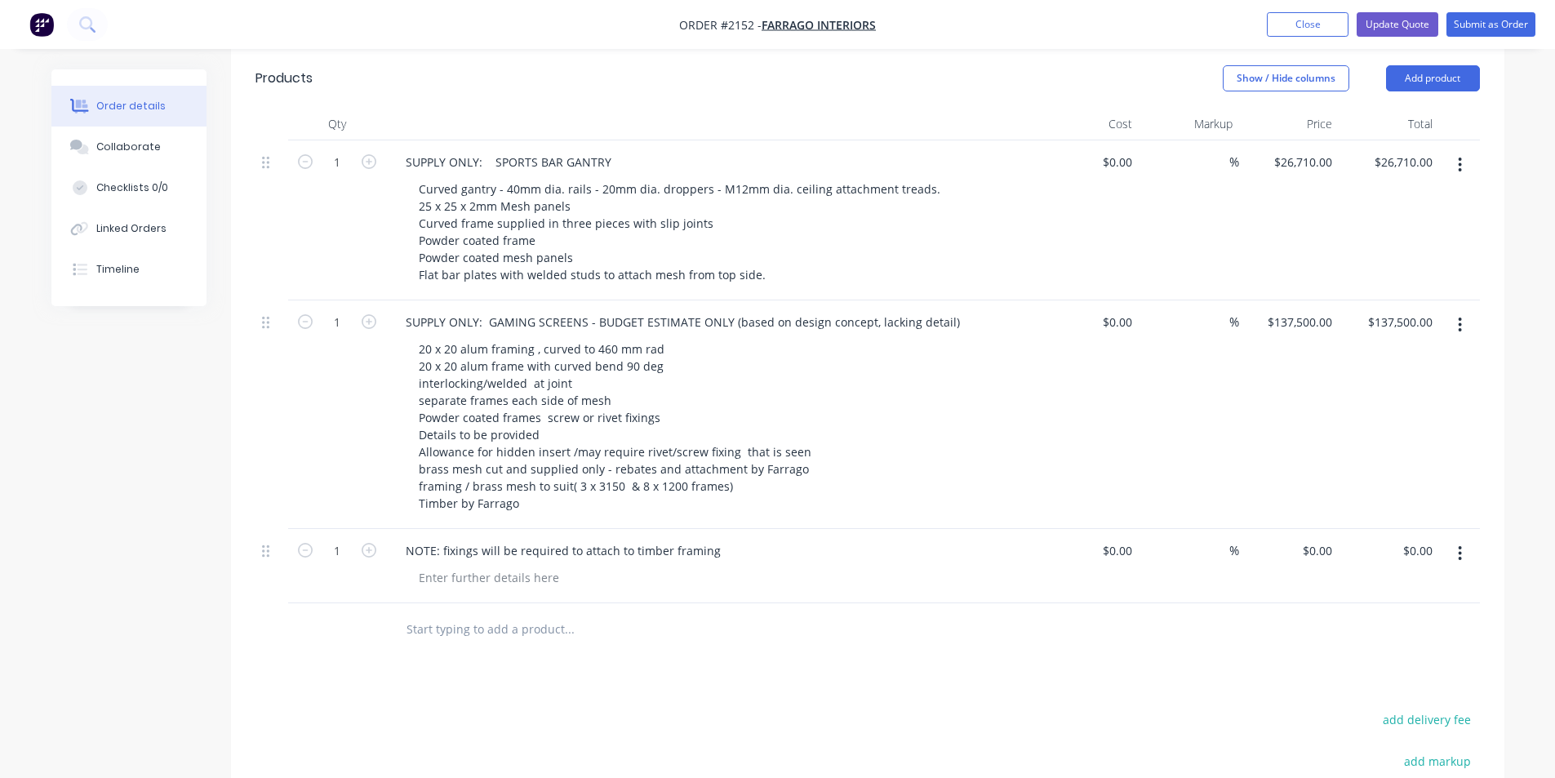
click at [858, 566] on div at bounding box center [719, 578] width 627 height 24
click at [723, 539] on div "NOTE: fixings will be required to attach to timber framing" at bounding box center [713, 551] width 640 height 24
click at [741, 539] on div "NOTE: fixings will be required to attach to timber framing" at bounding box center [713, 551] width 640 height 24
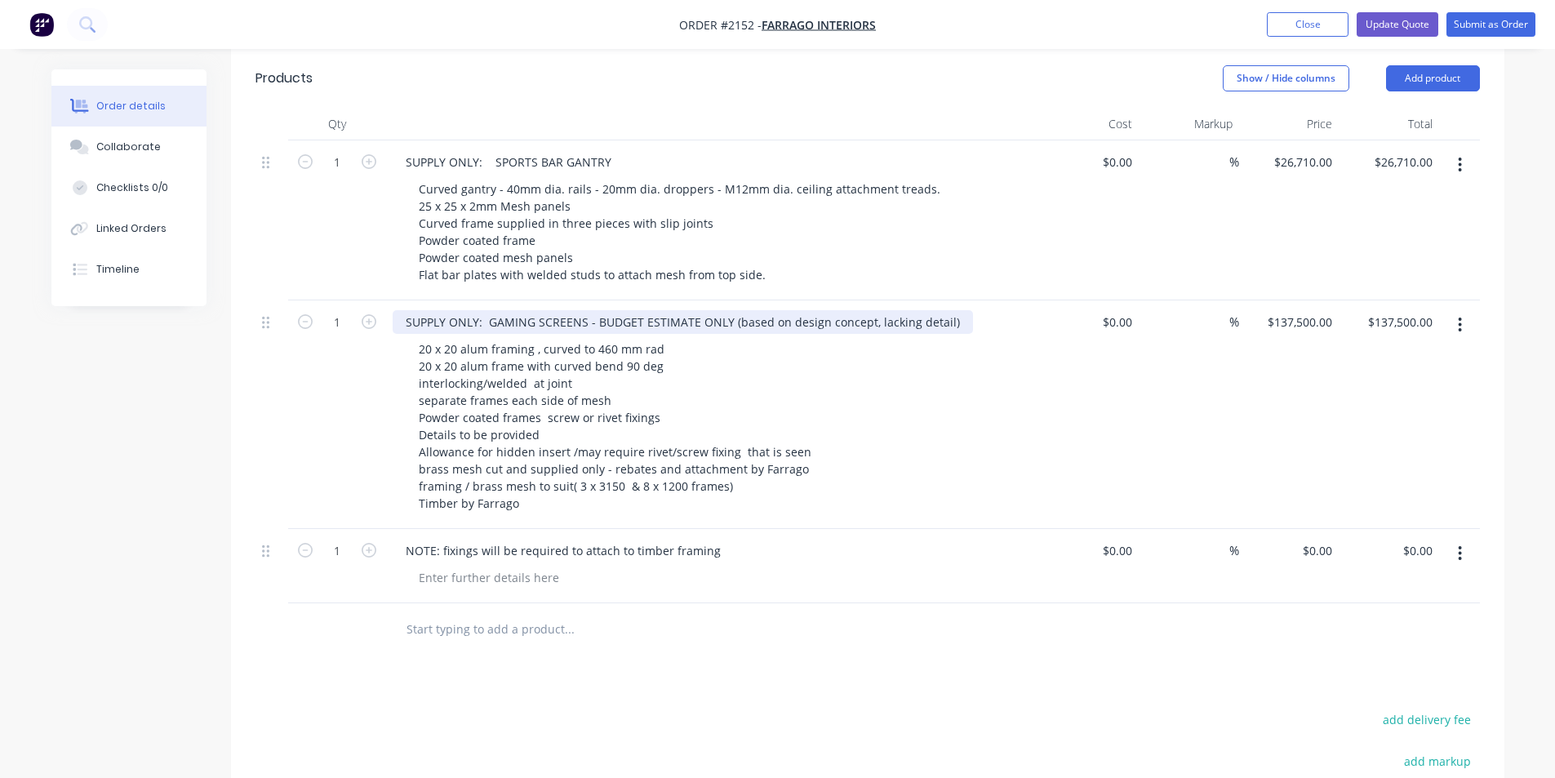
click at [946, 310] on div "SUPPLY ONLY: GAMING SCREENS - BUDGET ESTIMATE ONLY (based on design concept, la…" at bounding box center [683, 322] width 580 height 24
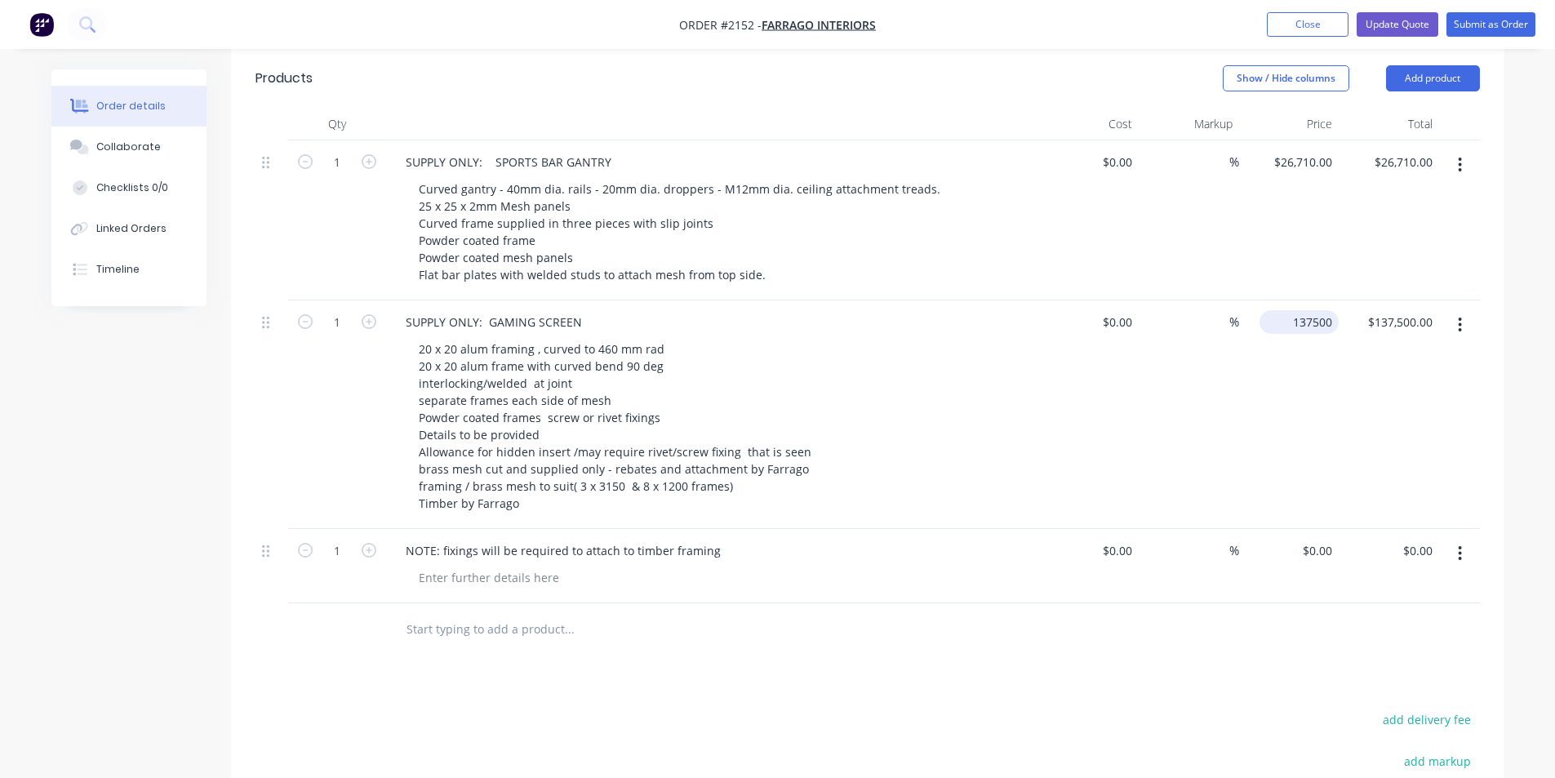
click at [1335, 310] on input "137500" at bounding box center [1302, 322] width 73 height 24
type input "$141,300.00"
click at [1214, 390] on div "%" at bounding box center [1189, 414] width 100 height 229
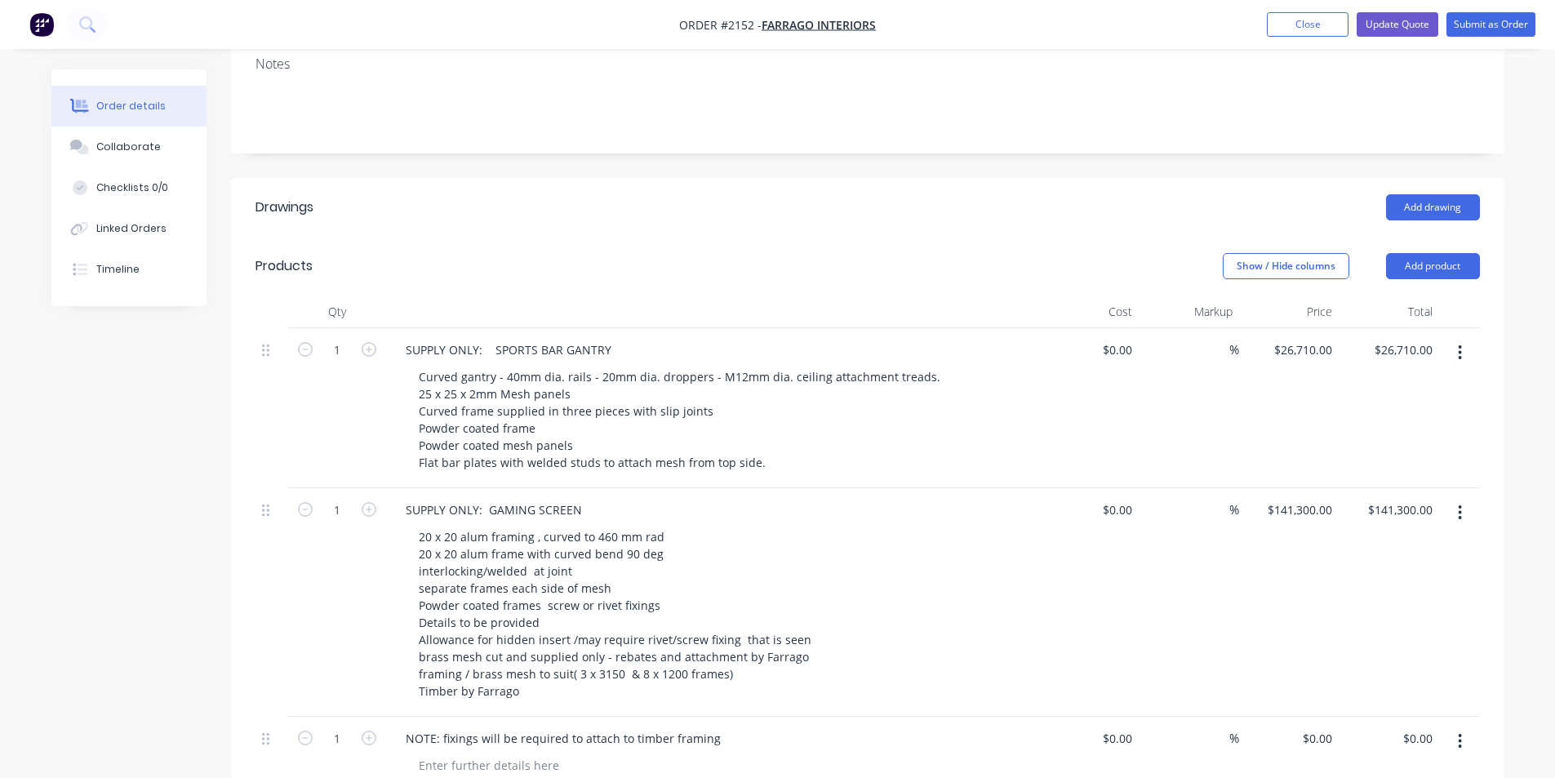
scroll to position [245, 0]
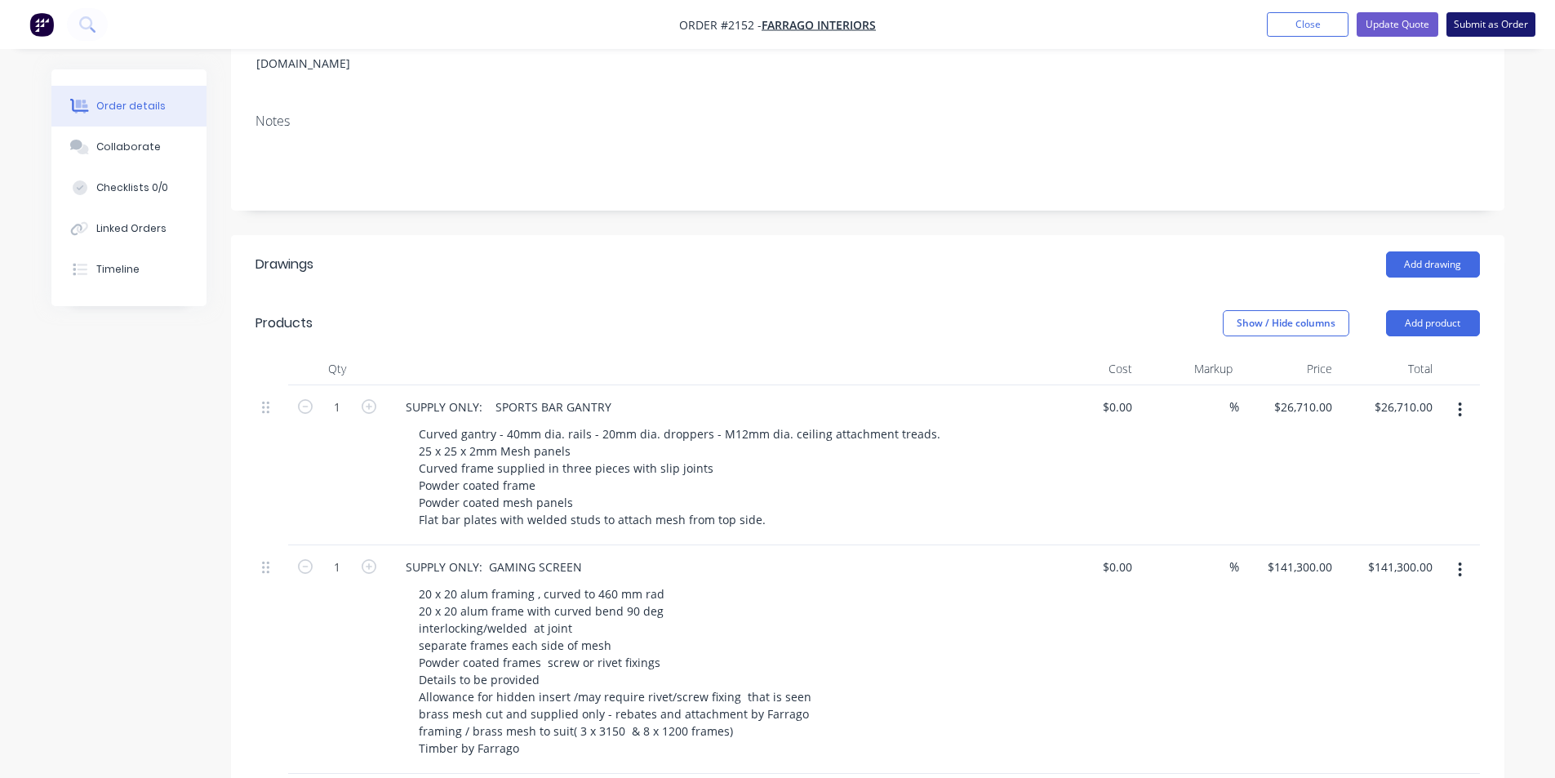
click at [1483, 29] on button "Submit as Order" at bounding box center [1490, 24] width 89 height 24
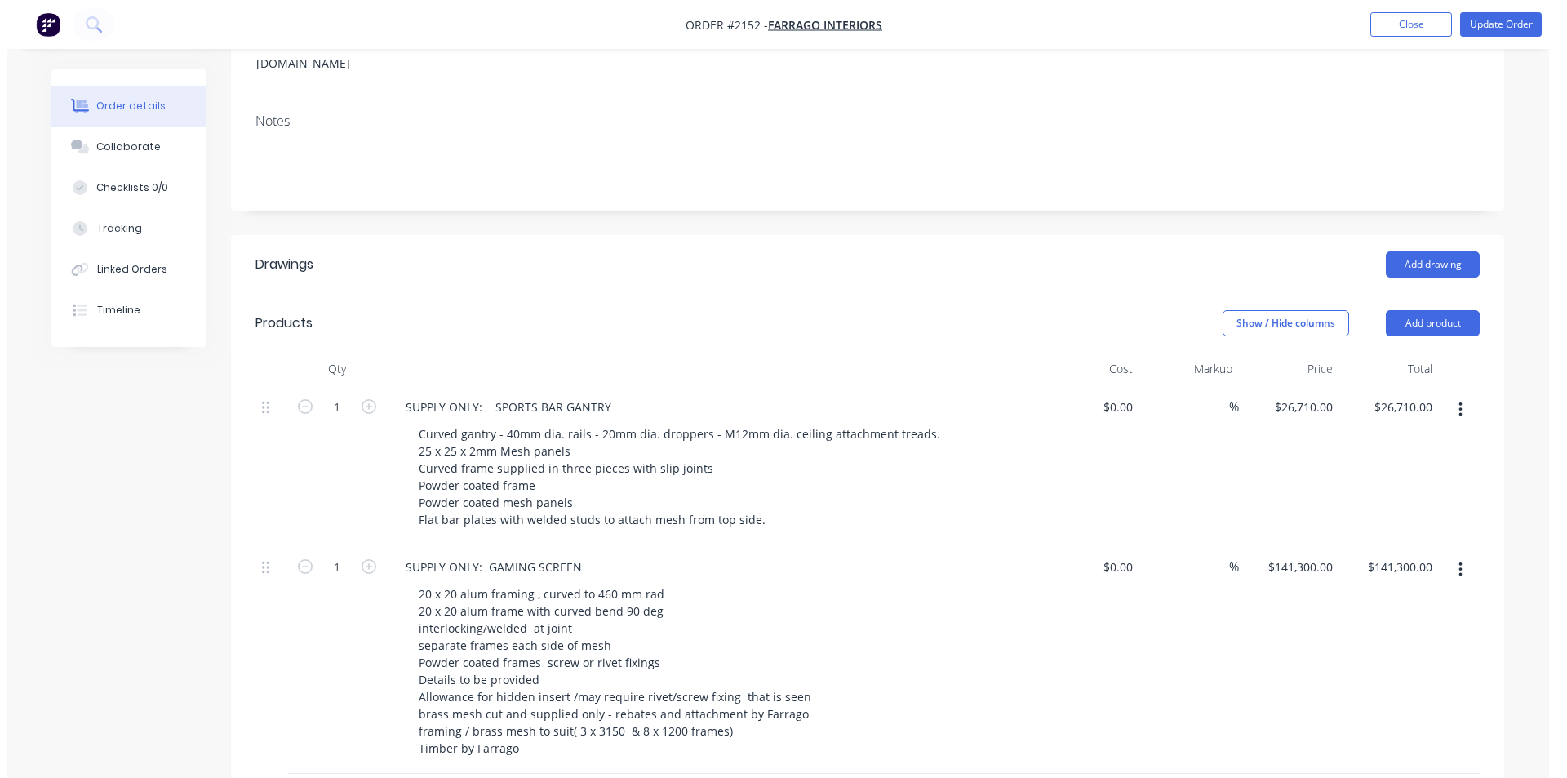
scroll to position [0, 0]
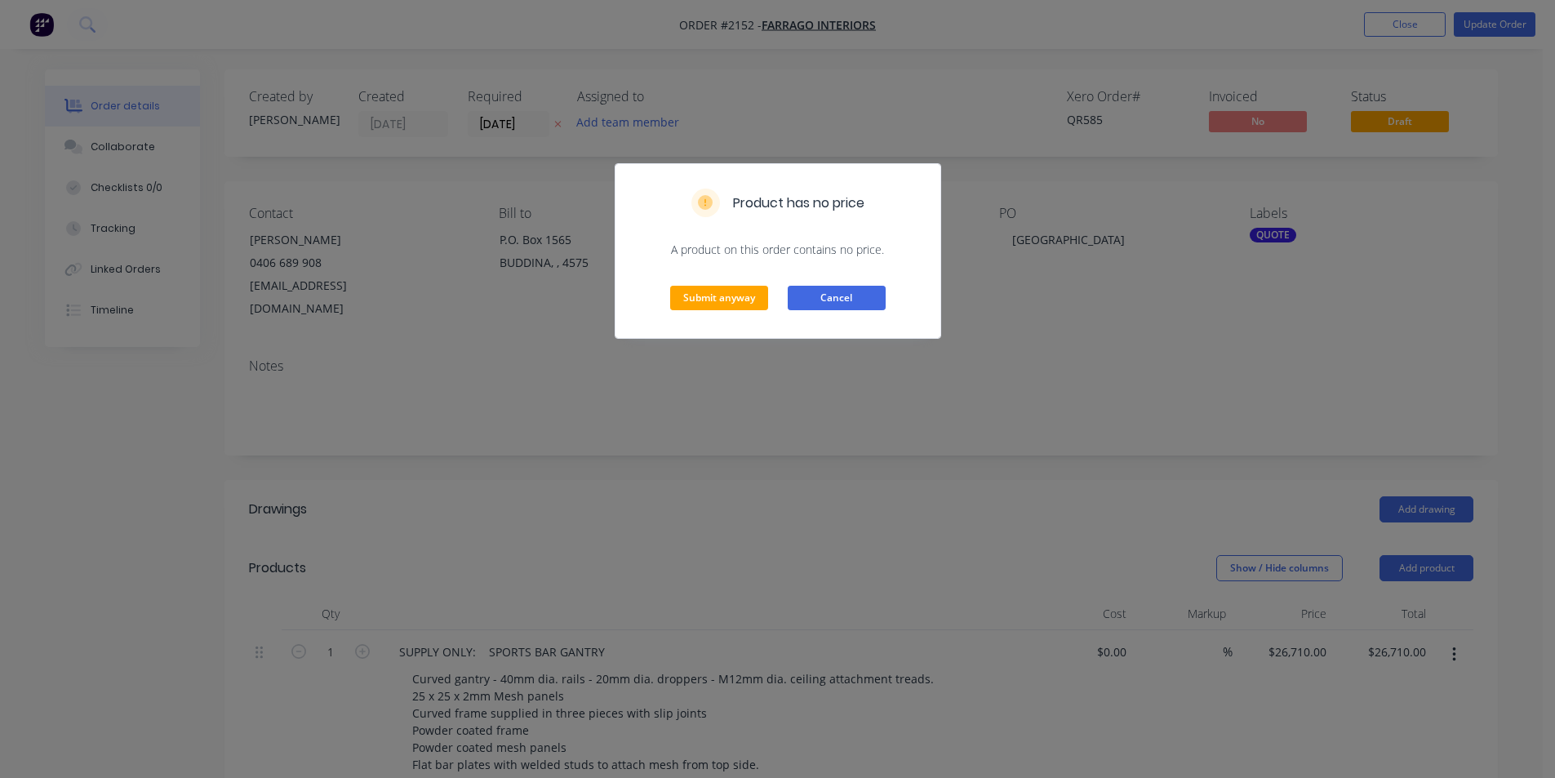
click at [823, 300] on button "Cancel" at bounding box center [837, 298] width 98 height 24
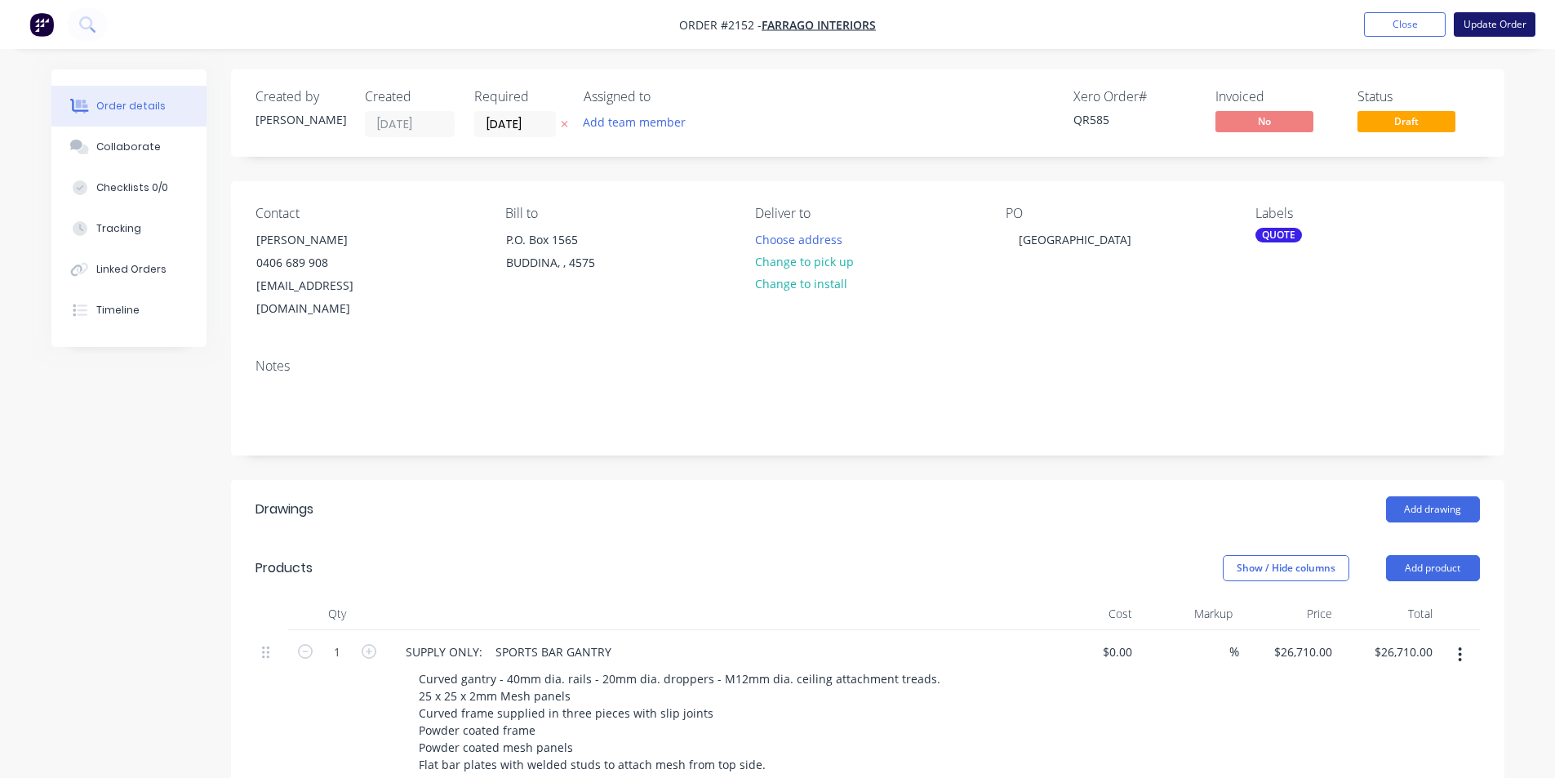
click at [1490, 26] on button "Update Order" at bounding box center [1495, 24] width 82 height 24
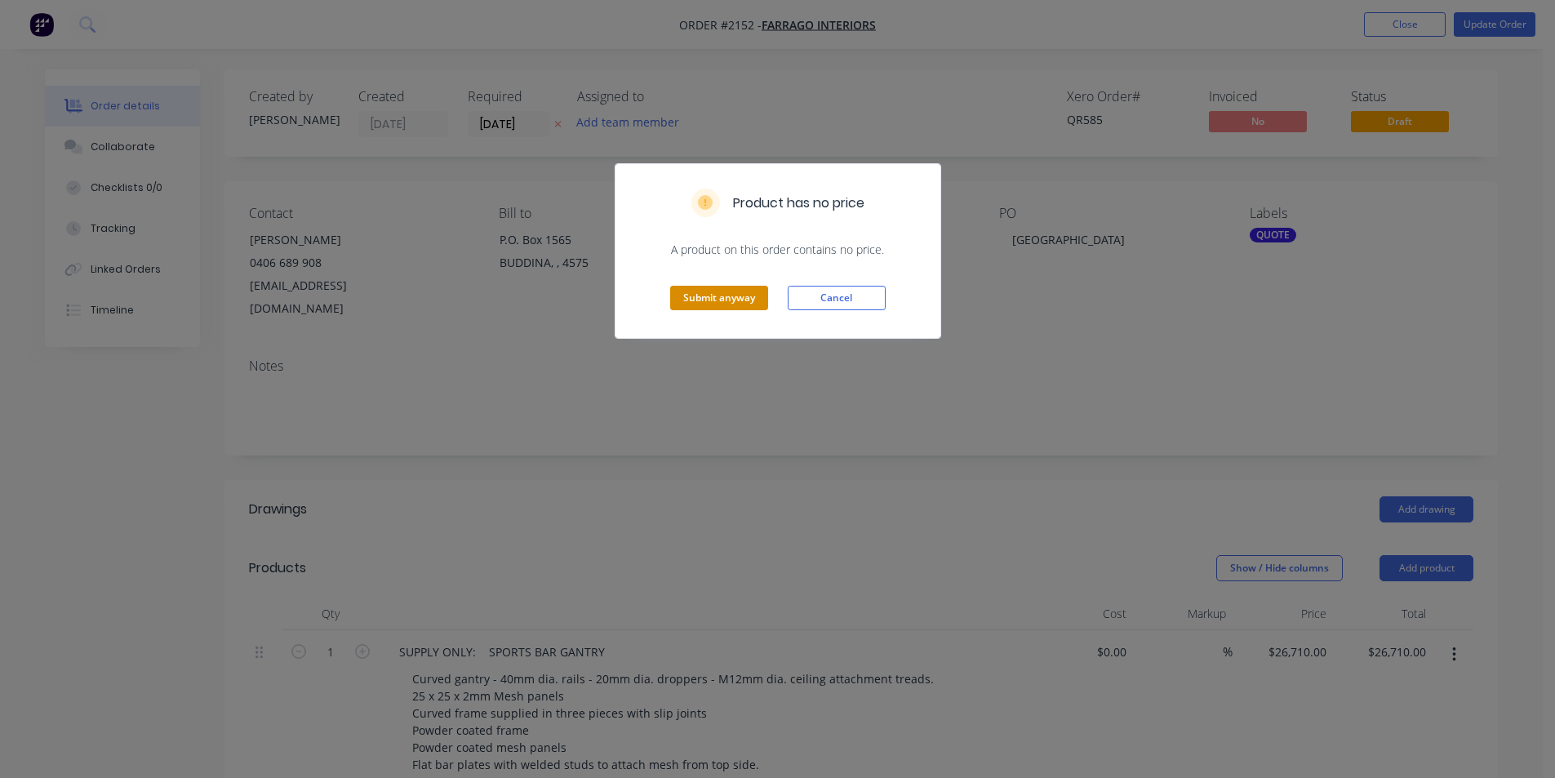
click at [720, 298] on button "Submit anyway" at bounding box center [719, 298] width 98 height 24
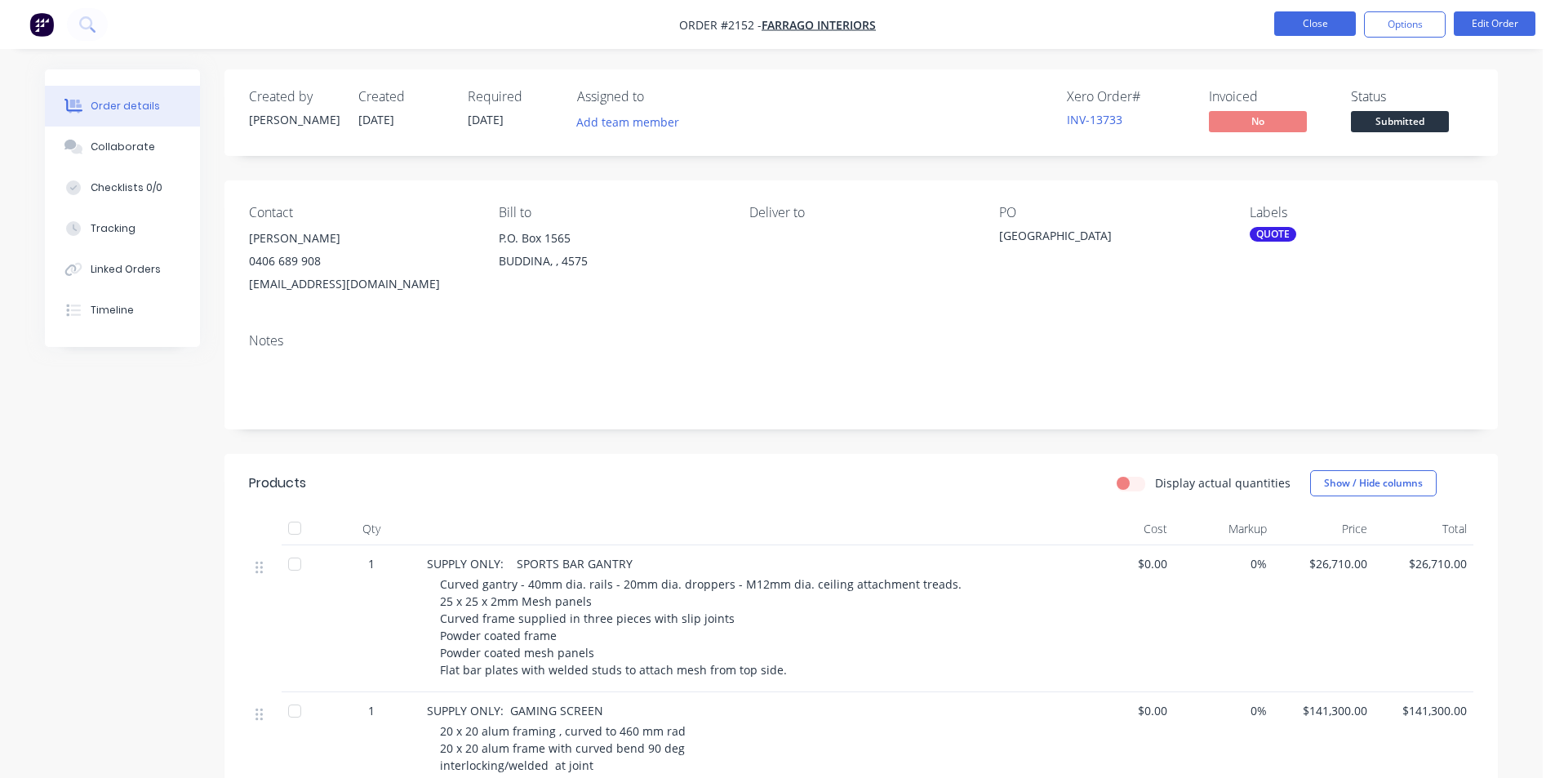
click at [1323, 29] on button "Close" at bounding box center [1315, 23] width 82 height 24
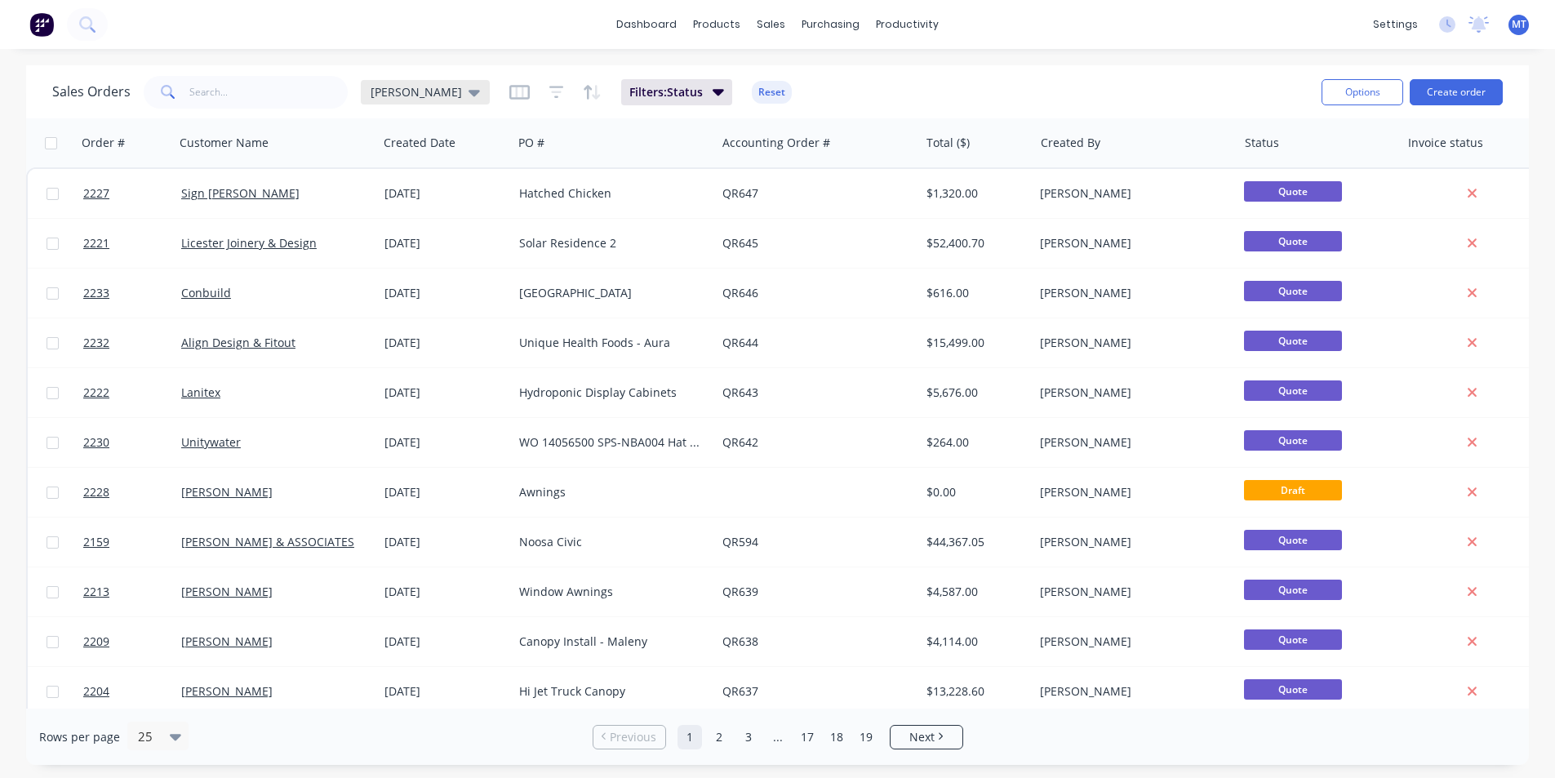
click at [411, 91] on div "dashboard products sales purchasing productivity dashboard products Product Cat…" at bounding box center [777, 389] width 1555 height 778
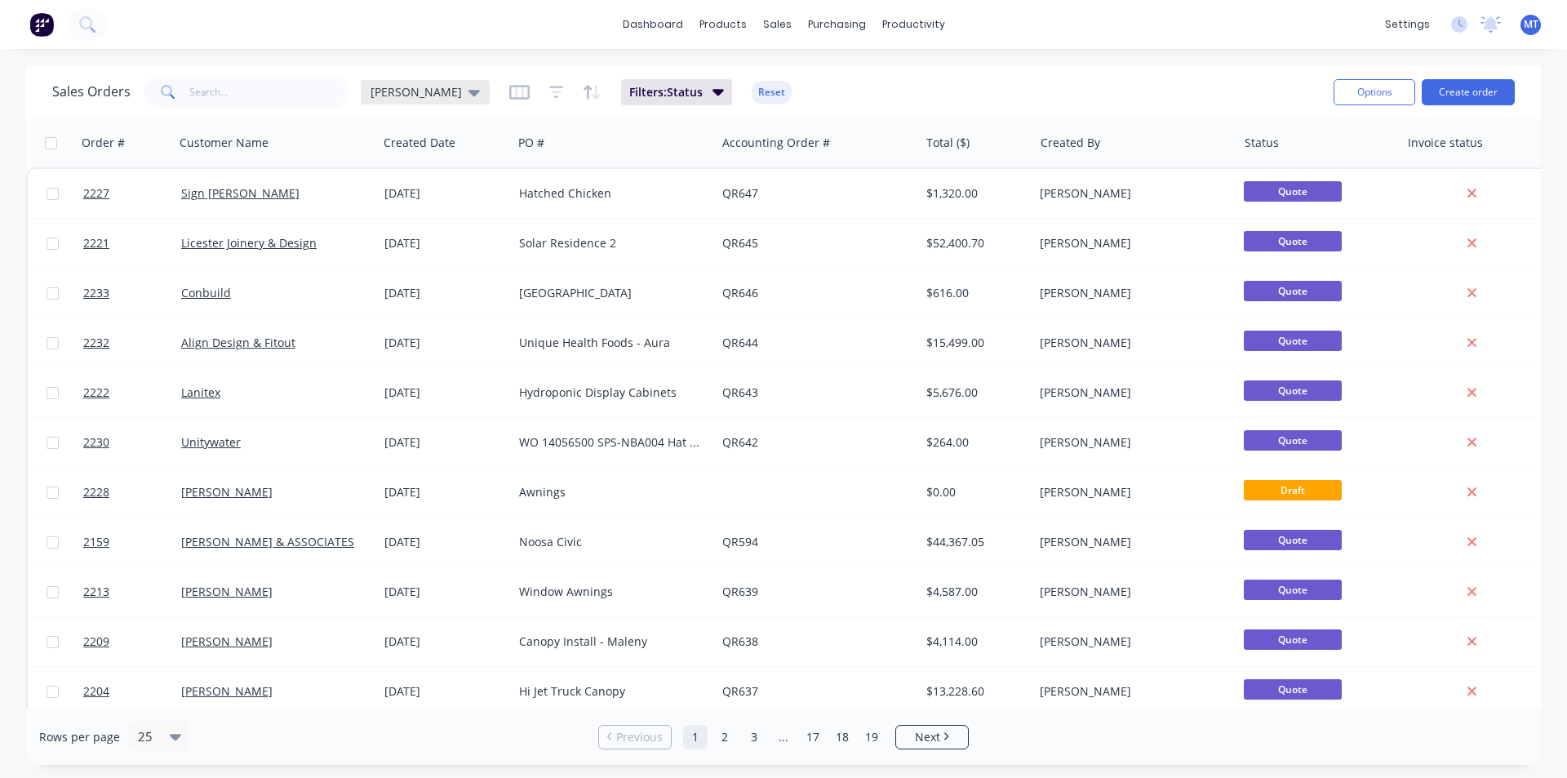
click at [468, 95] on icon at bounding box center [473, 92] width 11 height 18
click at [400, 235] on button "None" at bounding box center [459, 231] width 186 height 19
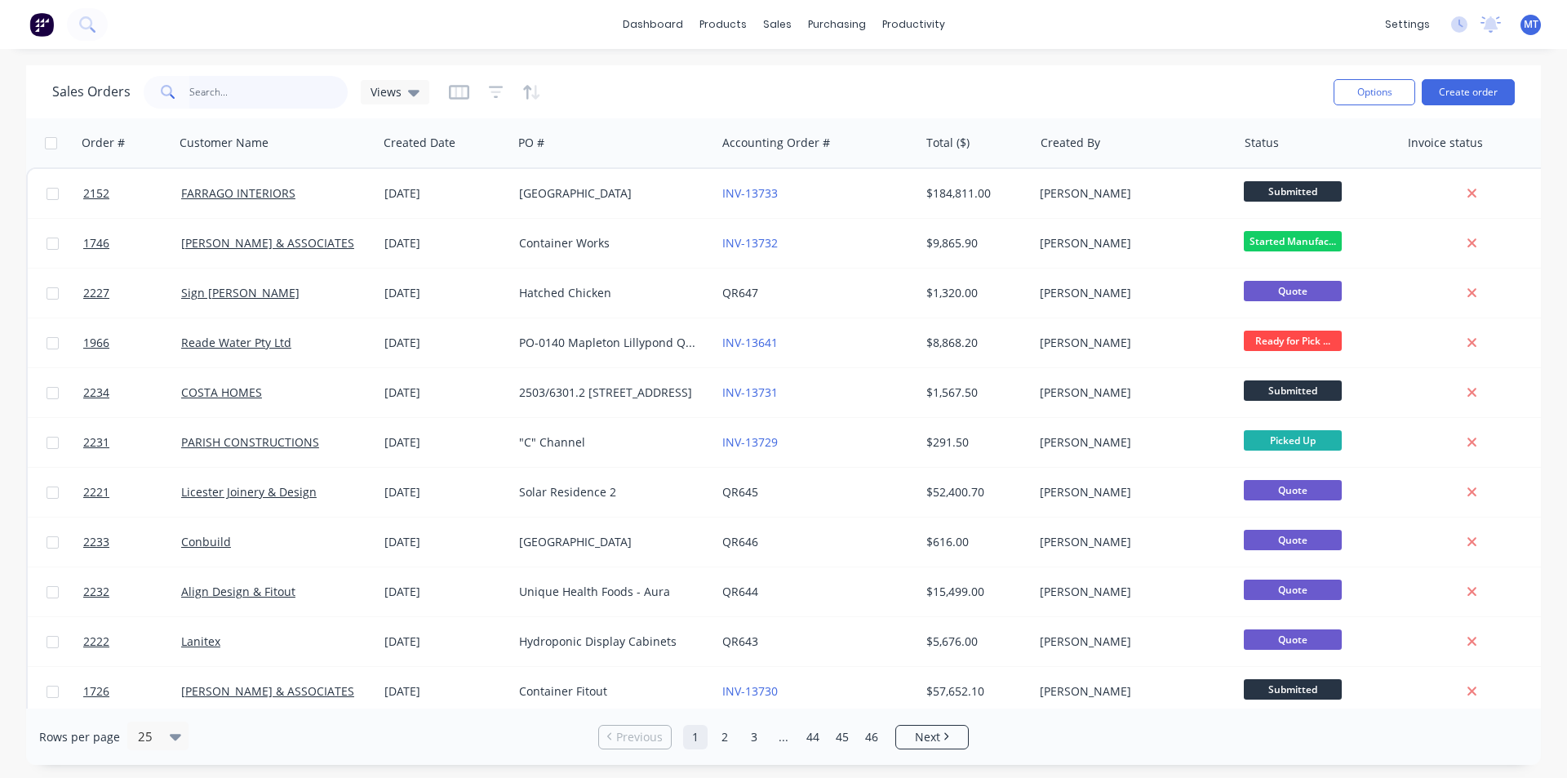
click at [232, 102] on input "text" at bounding box center [268, 92] width 159 height 33
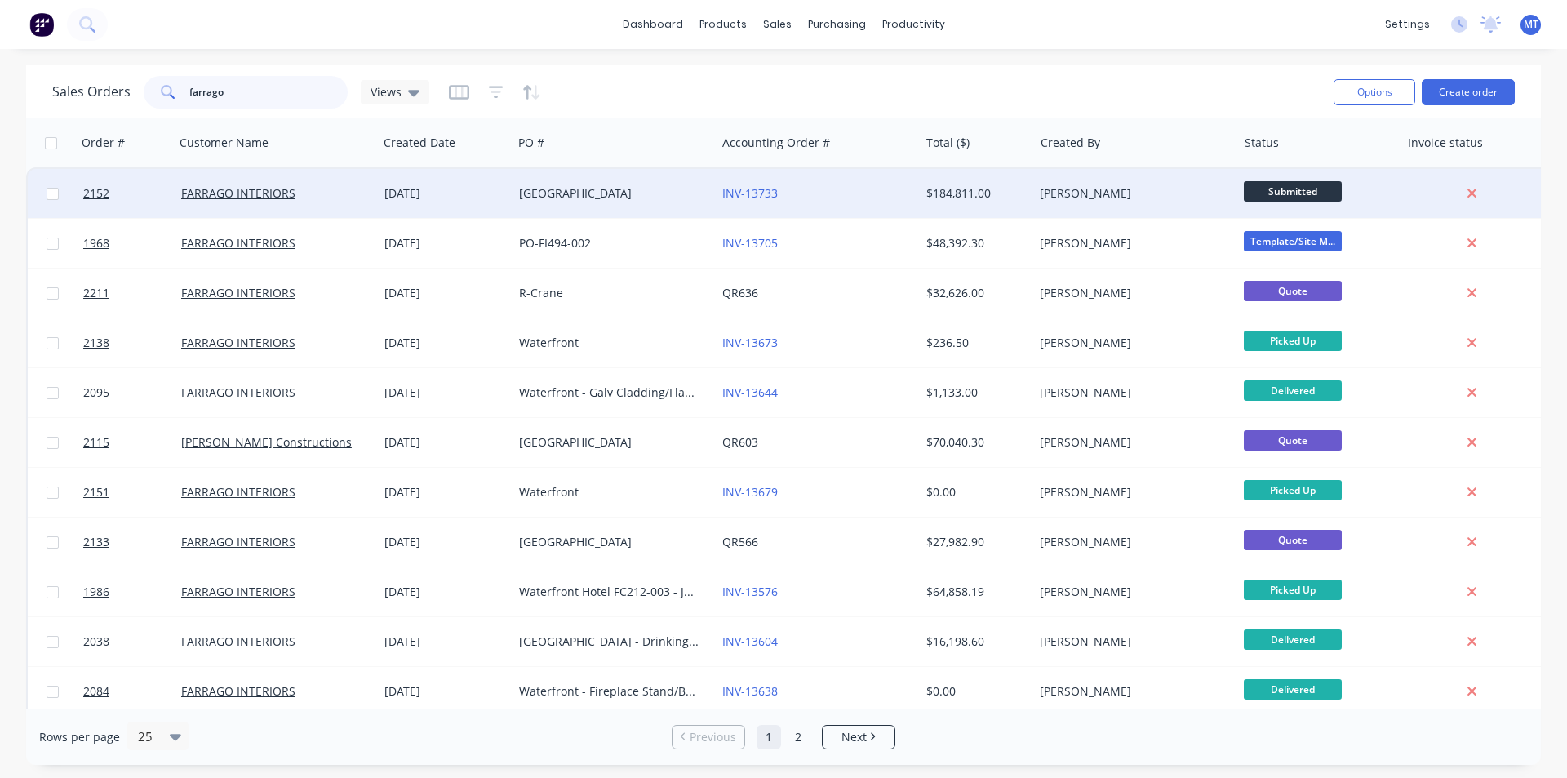
type input "farrago"
click at [589, 199] on div "[GEOGRAPHIC_DATA]" at bounding box center [609, 193] width 181 height 16
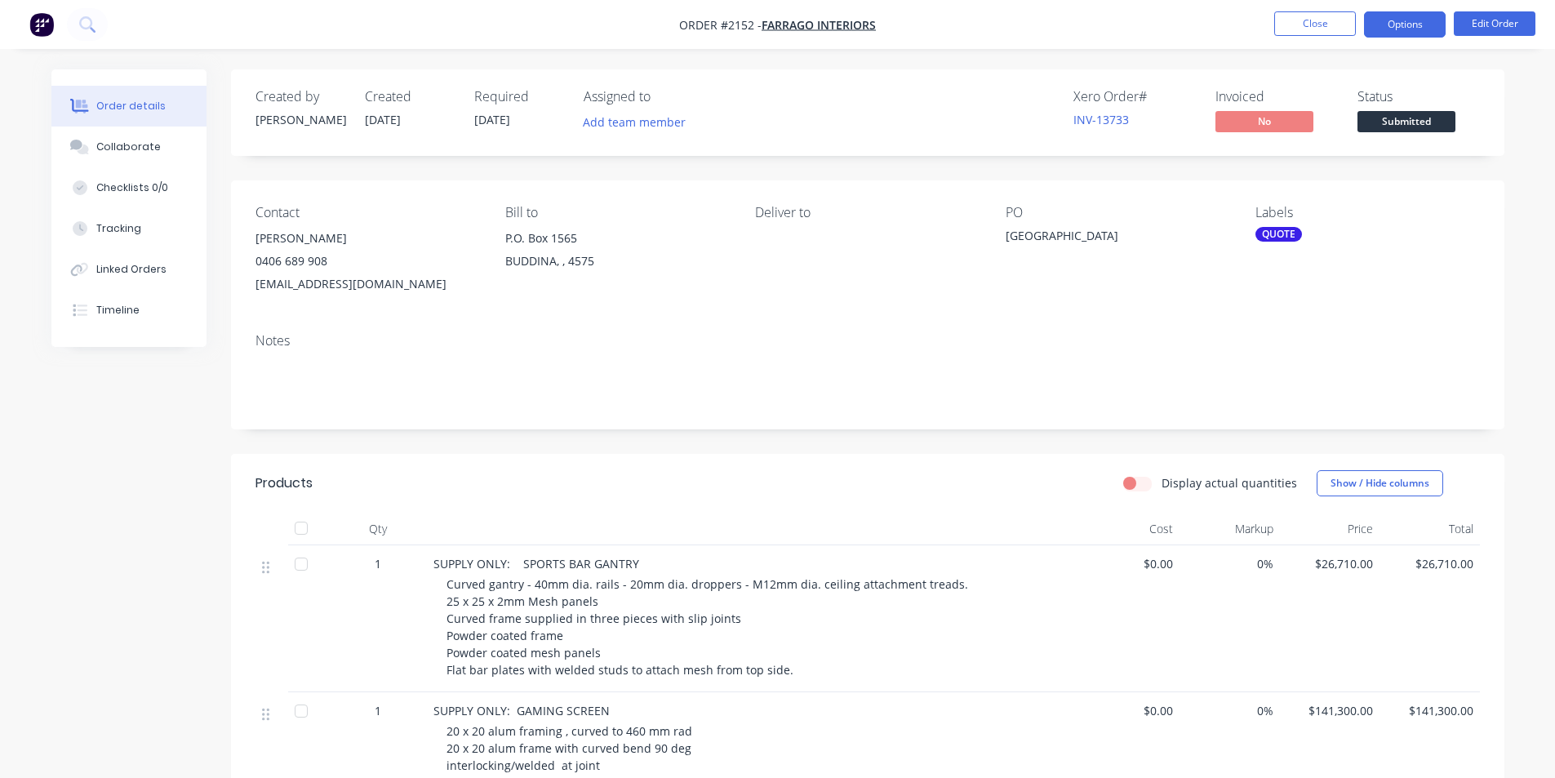
click at [1400, 24] on button "Options" at bounding box center [1405, 24] width 82 height 26
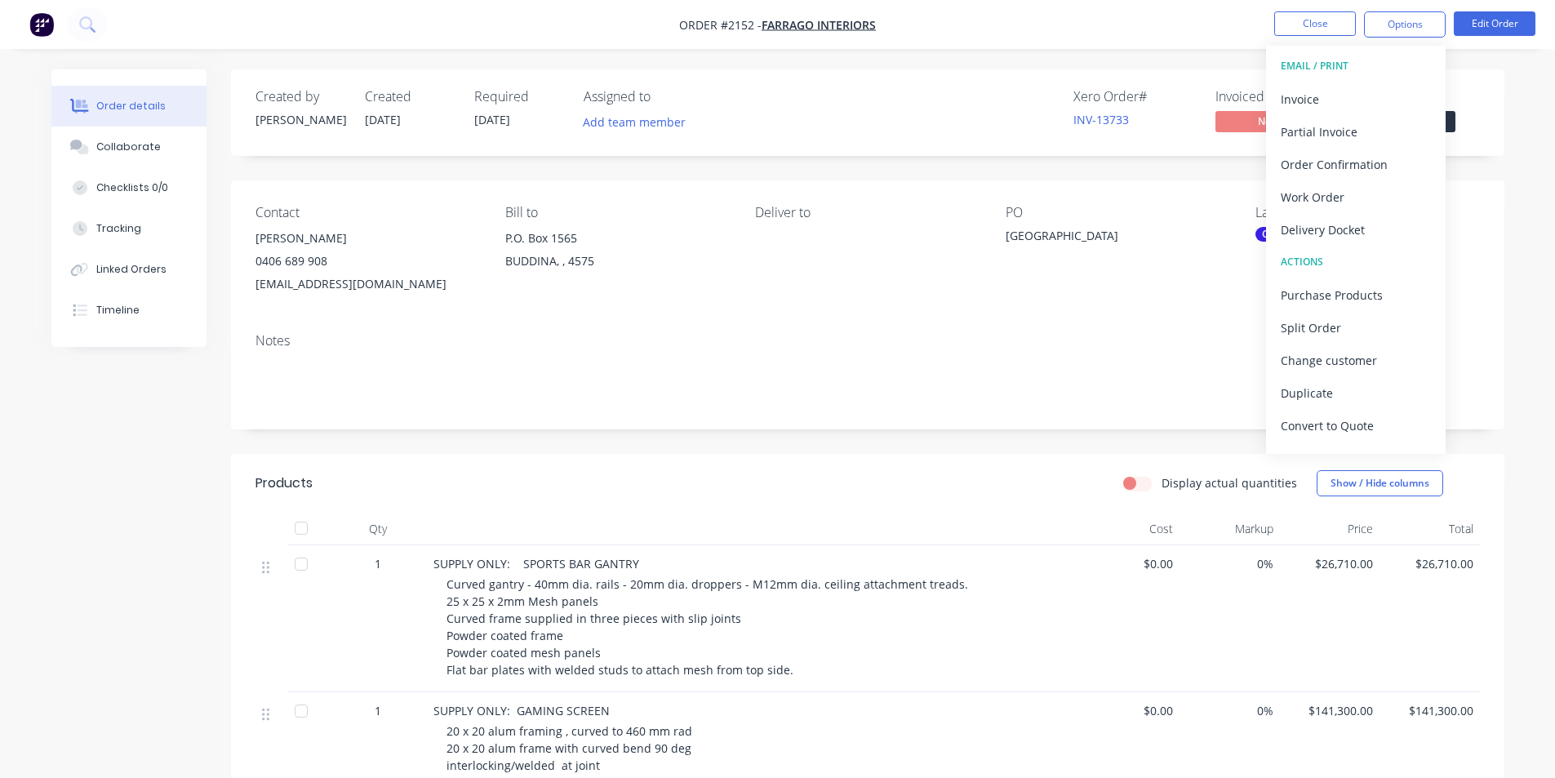
click at [1503, 282] on div "Contact Brendan Collins 0406 689 908 brendanc@farrago.com.au Bill to P.O. Box 1…" at bounding box center [867, 250] width 1273 height 140
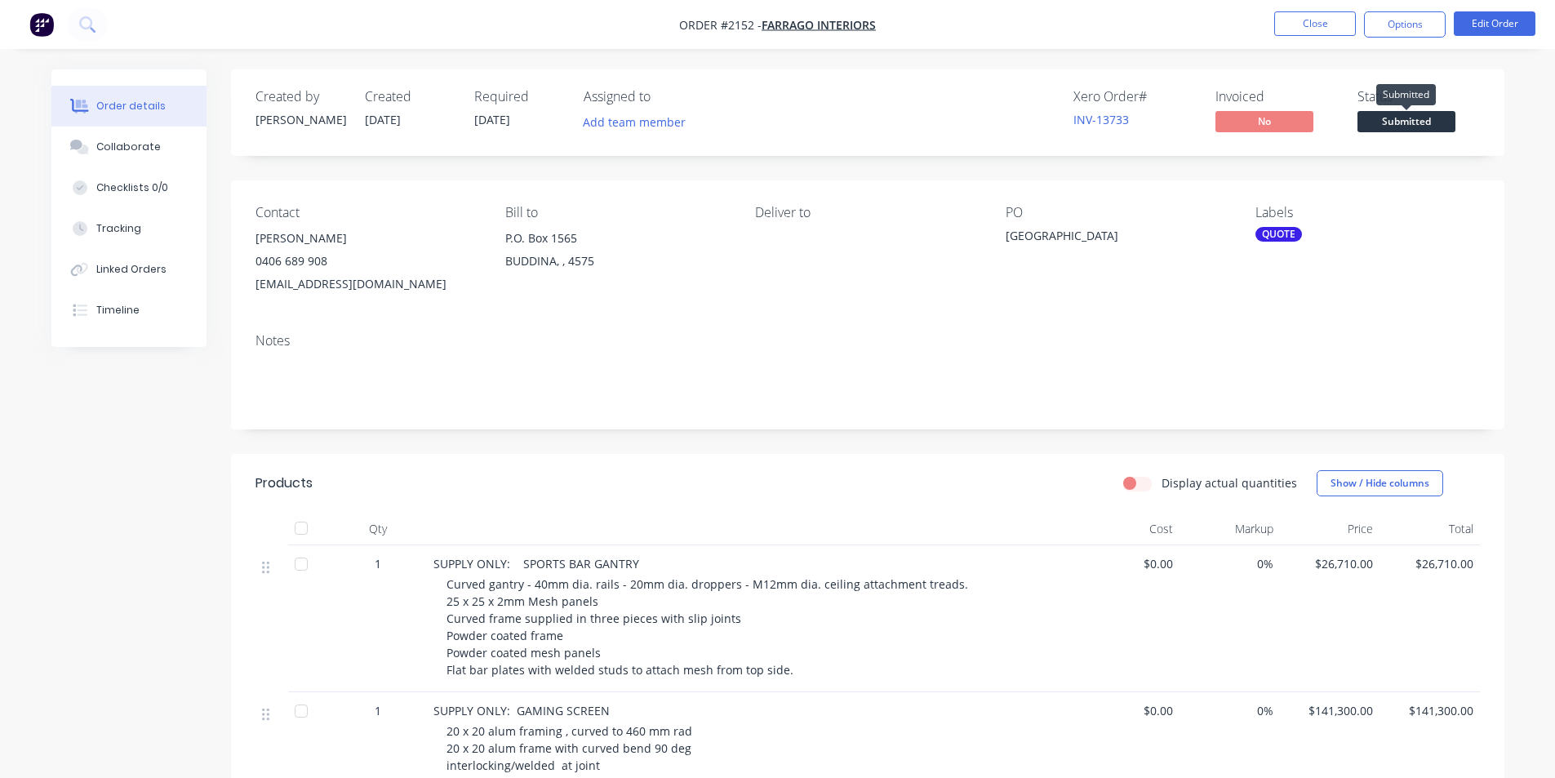
click at [1433, 125] on span "Submitted" at bounding box center [1406, 121] width 98 height 20
click at [1484, 24] on button "Edit Order" at bounding box center [1495, 23] width 82 height 24
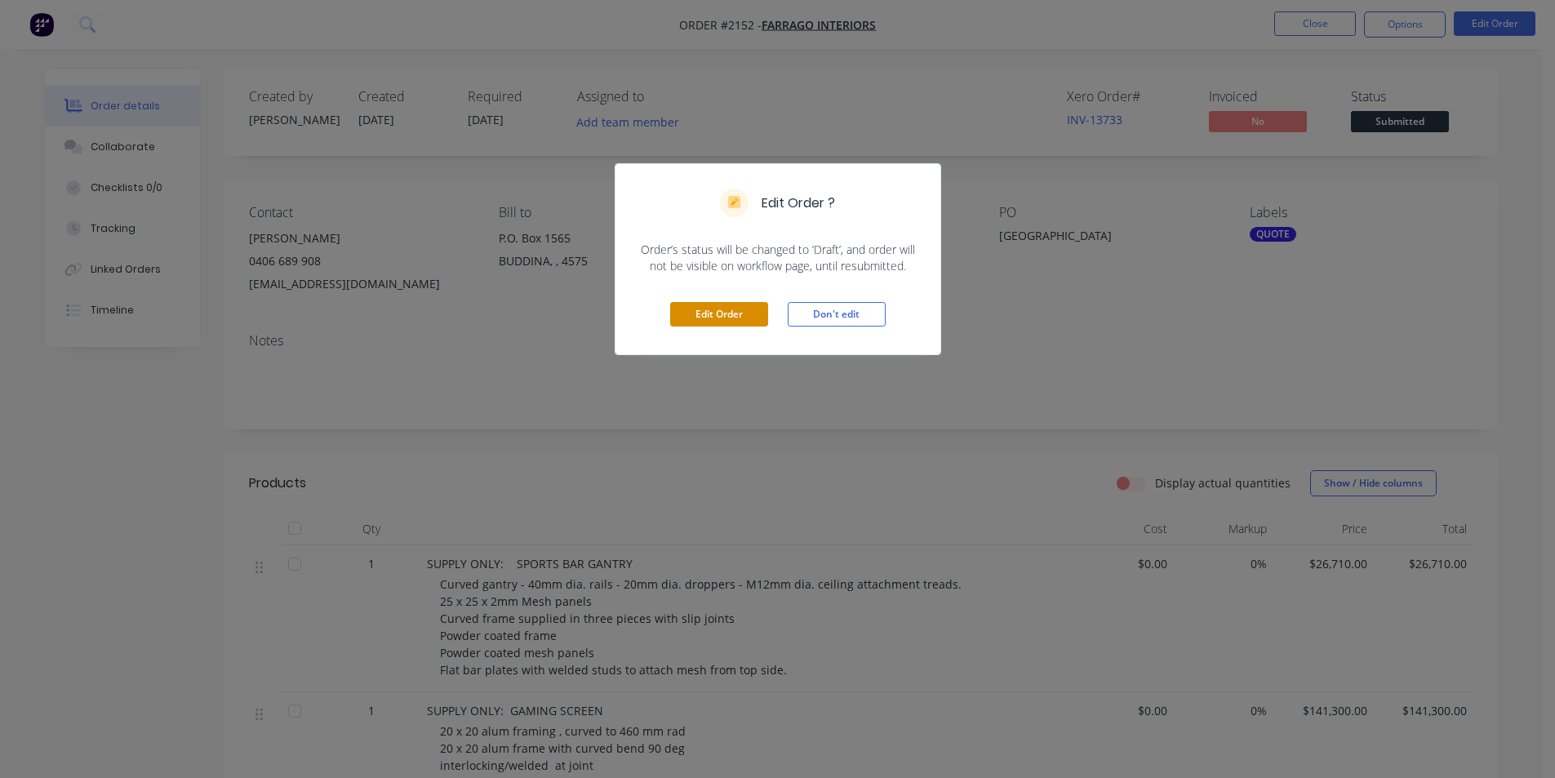
click at [717, 317] on button "Edit Order" at bounding box center [719, 314] width 98 height 24
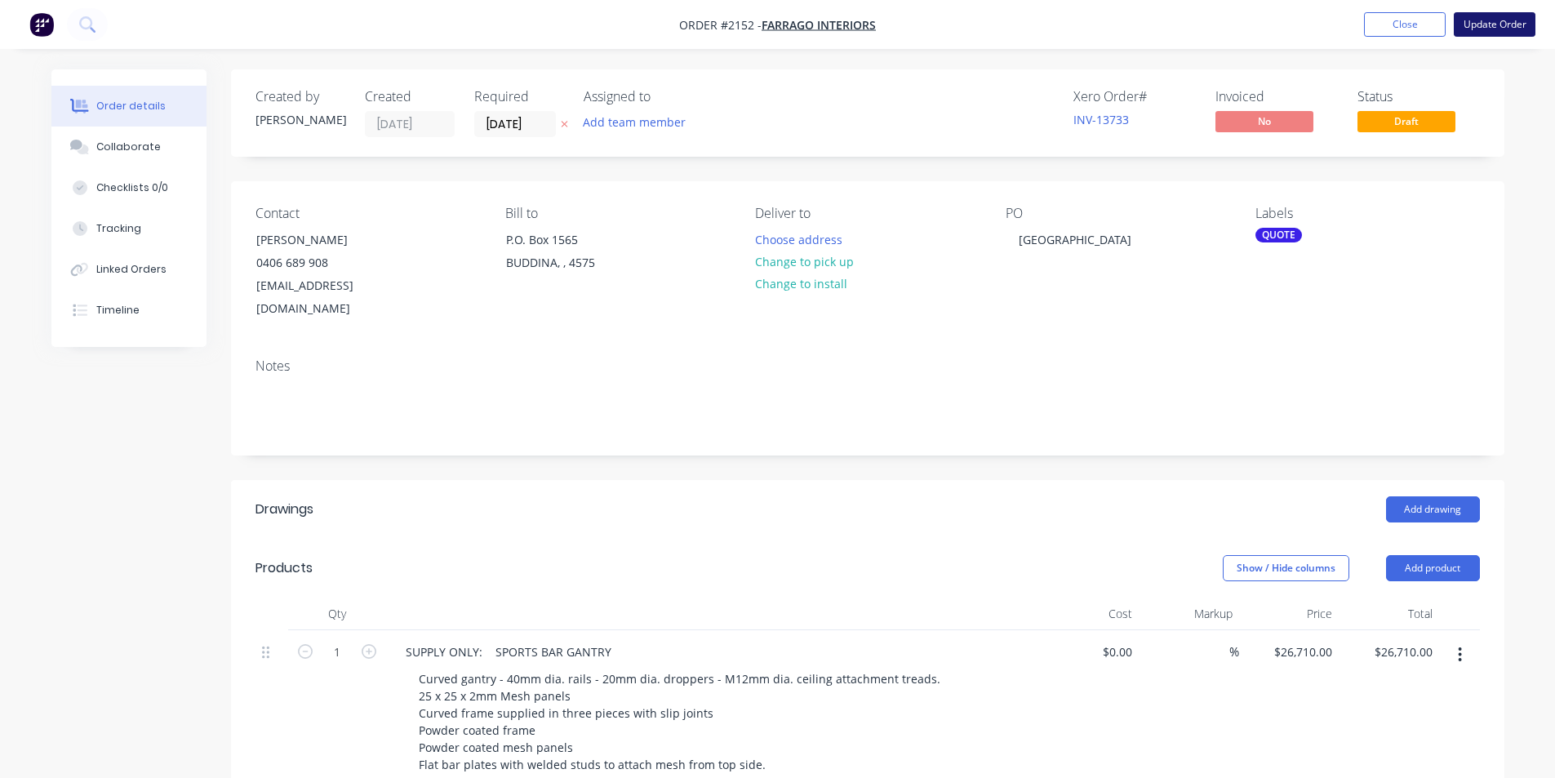
click at [1485, 29] on button "Update Order" at bounding box center [1495, 24] width 82 height 24
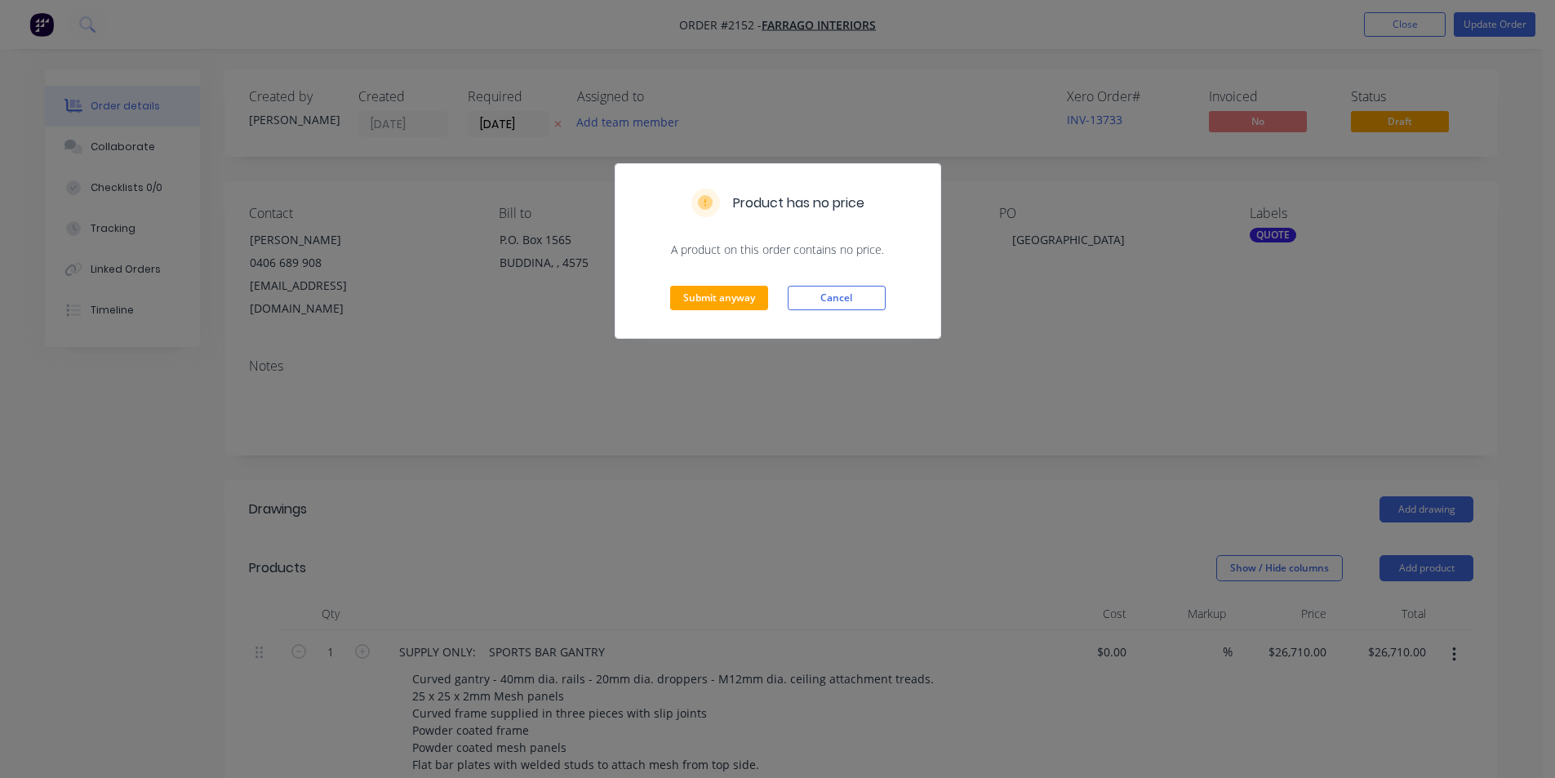
click at [1010, 339] on div "Product has no price A product on this order contains no price. Submit anyway C…" at bounding box center [777, 389] width 1555 height 778
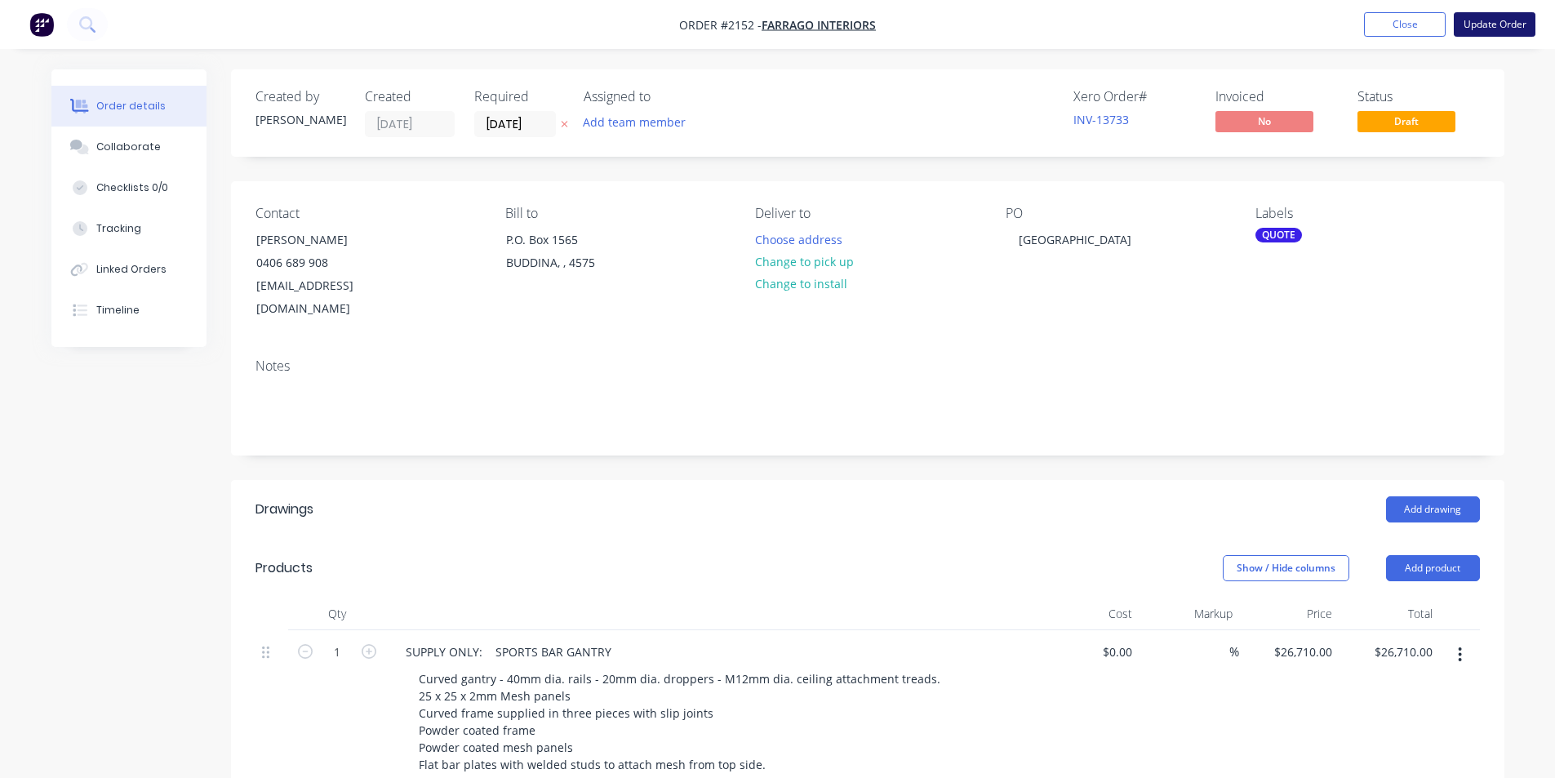
click at [1494, 29] on button "Update Order" at bounding box center [1495, 24] width 82 height 24
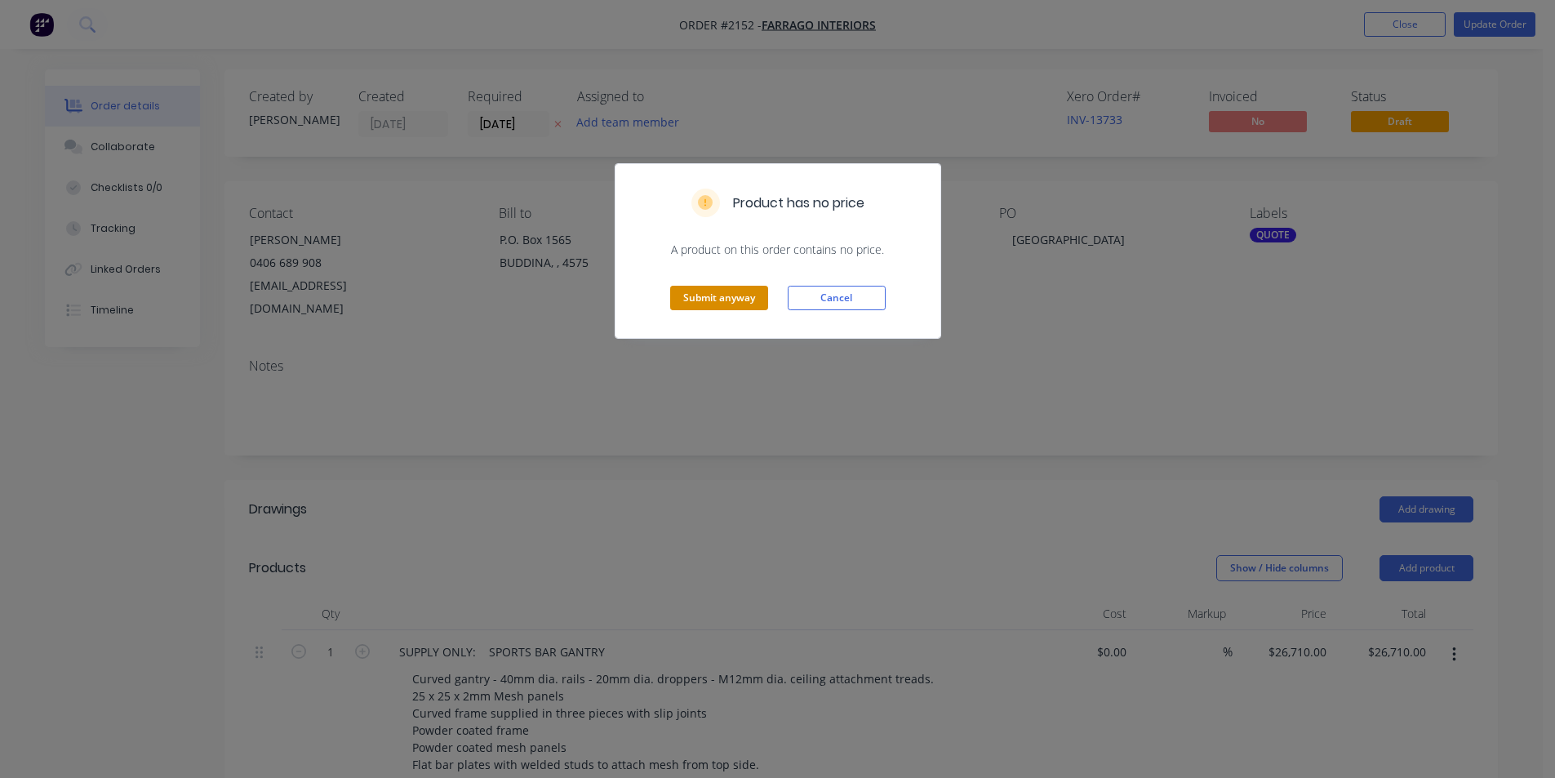
click at [724, 292] on button "Submit anyway" at bounding box center [719, 298] width 98 height 24
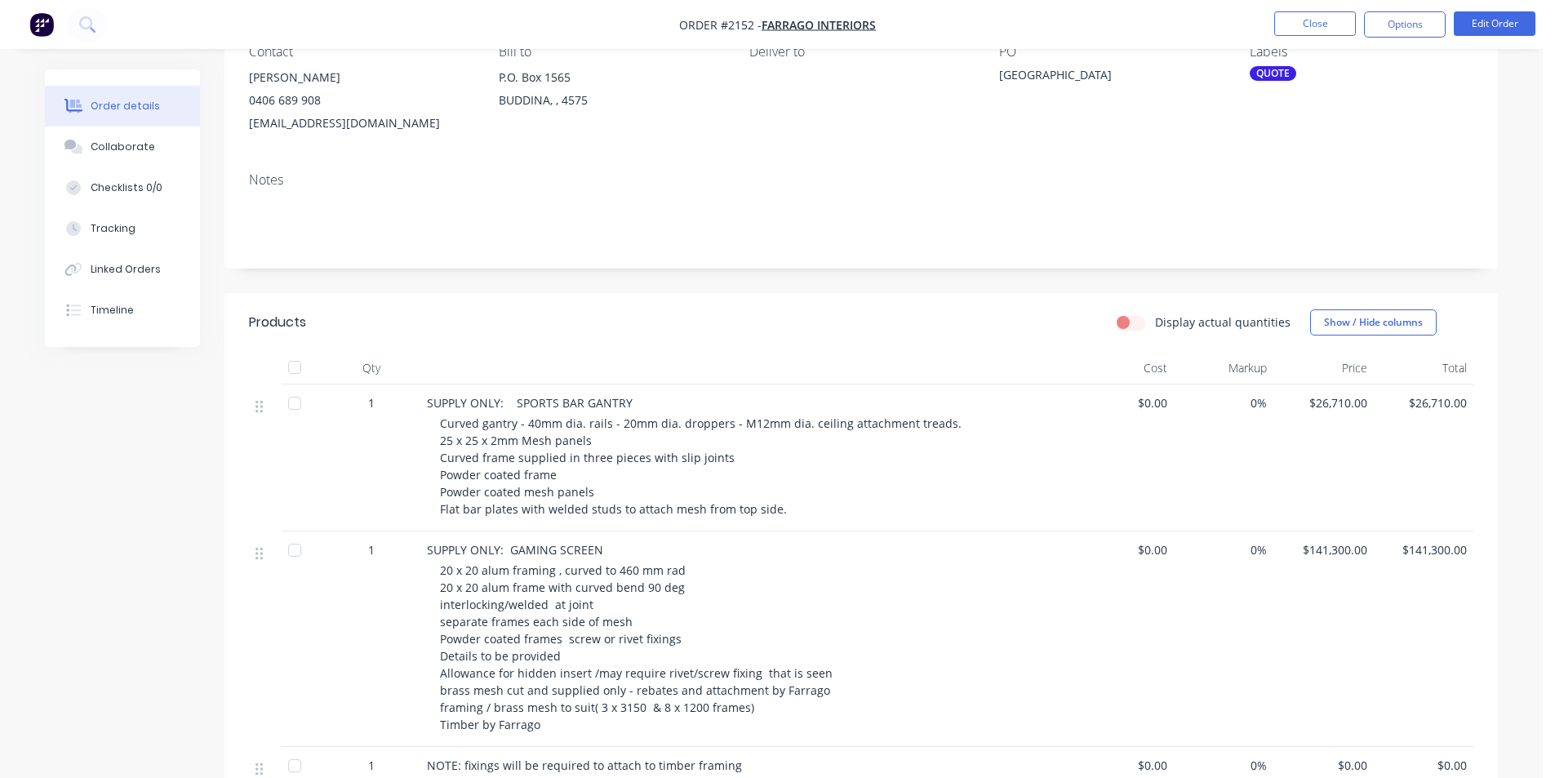
scroll to position [82, 0]
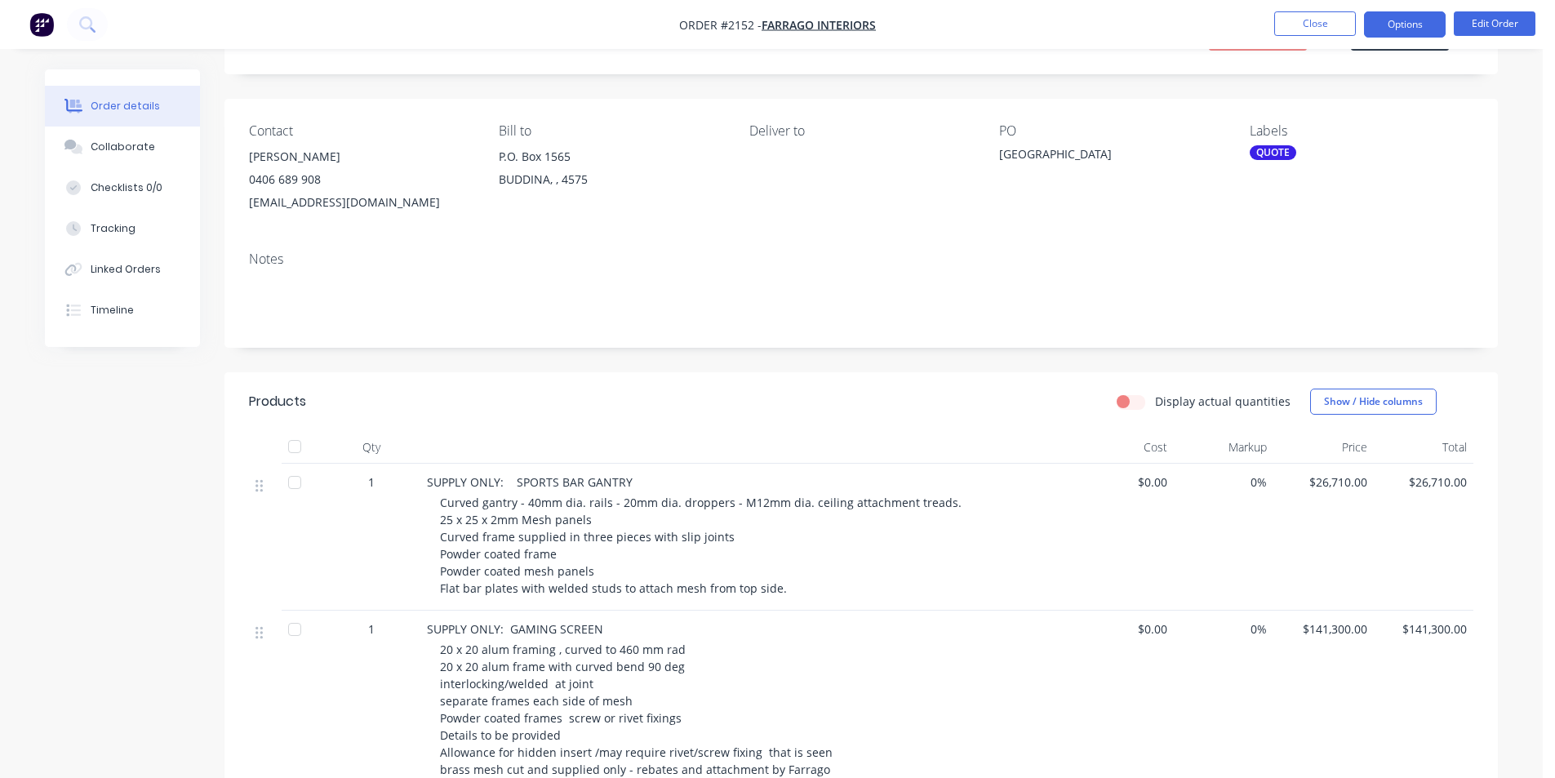
click at [1410, 27] on button "Options" at bounding box center [1405, 24] width 82 height 26
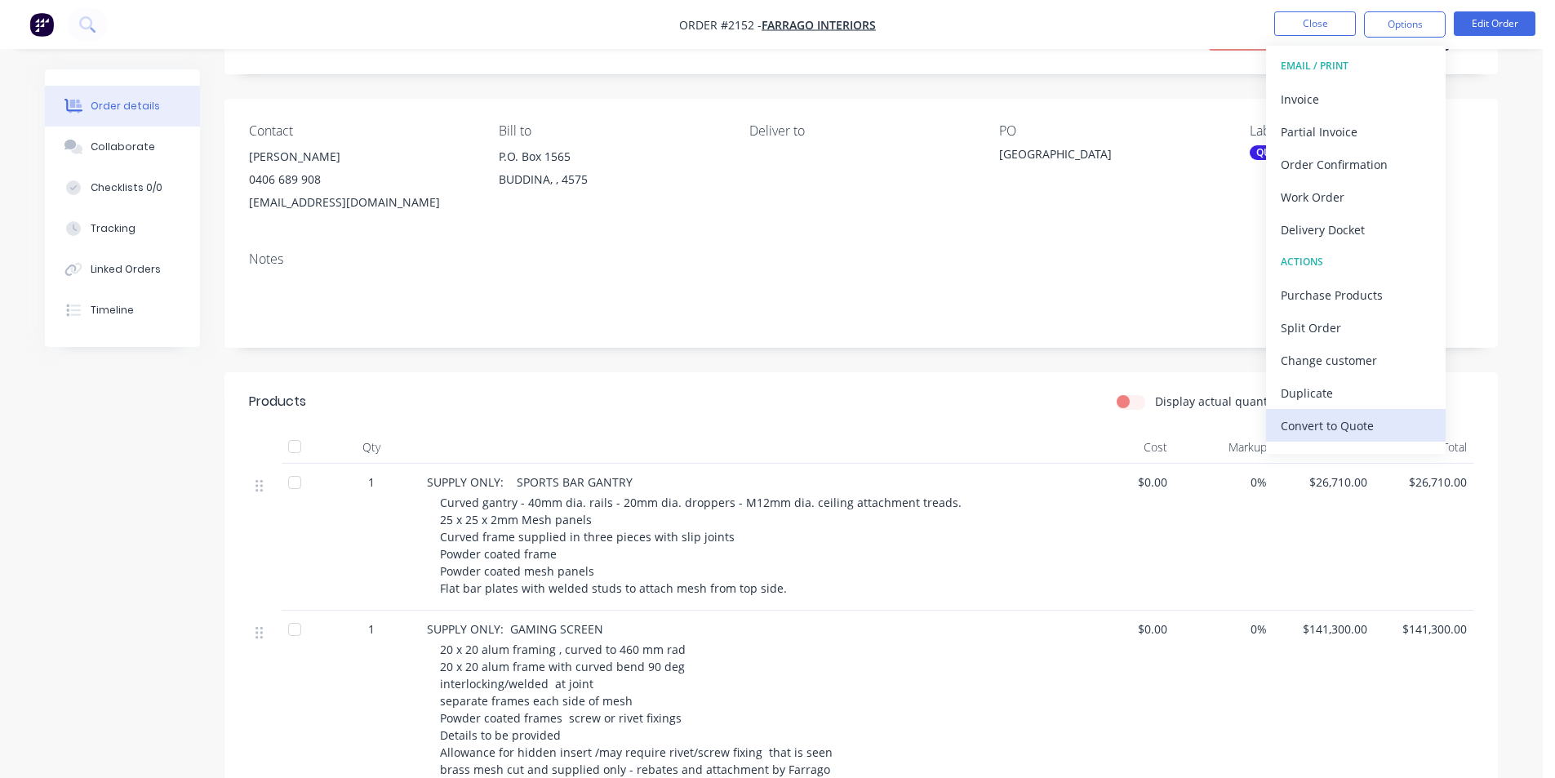
click at [1350, 428] on div "Convert to Quote" at bounding box center [1356, 426] width 150 height 24
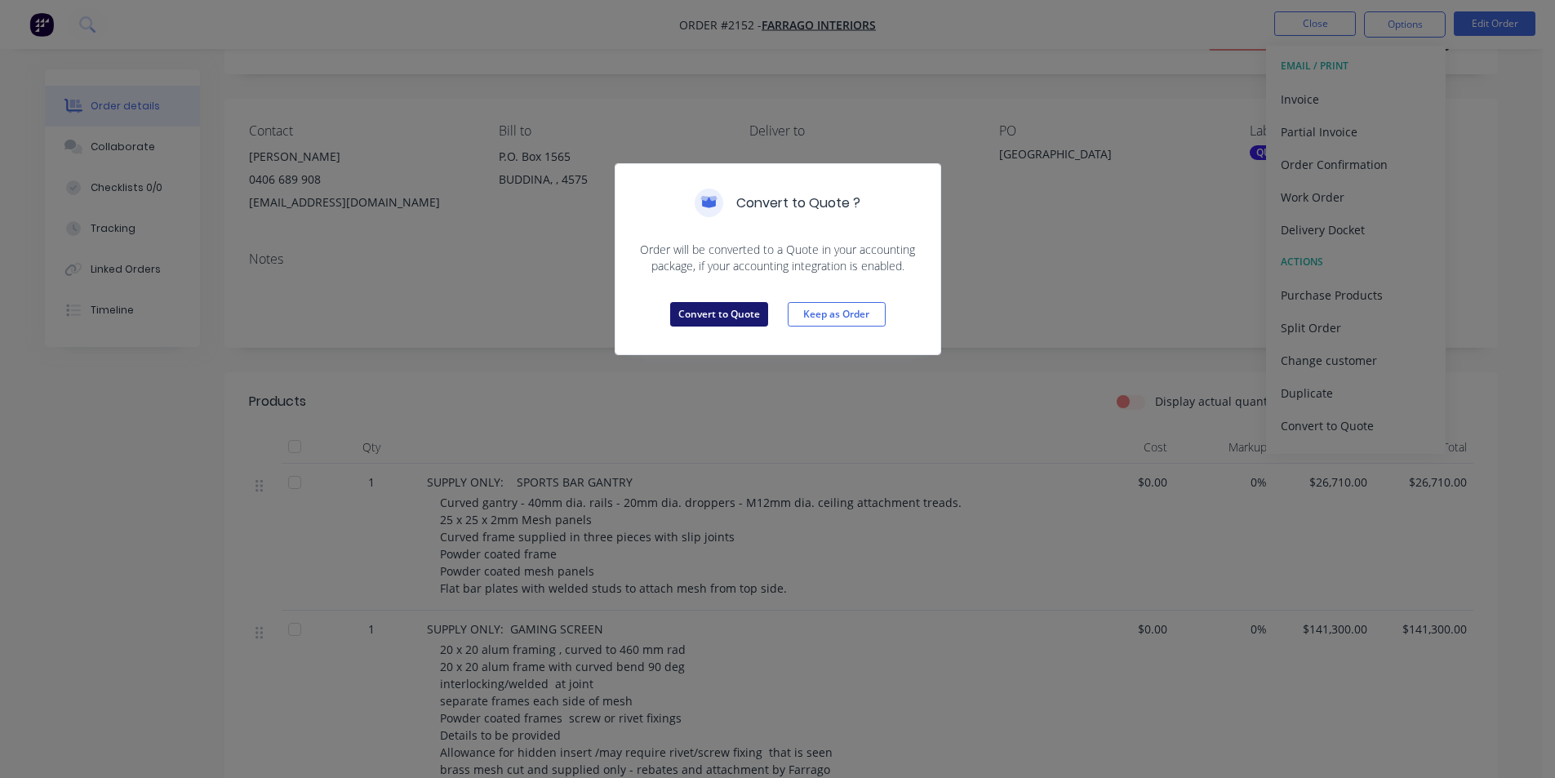
click at [704, 312] on button "Convert to Quote" at bounding box center [719, 314] width 98 height 24
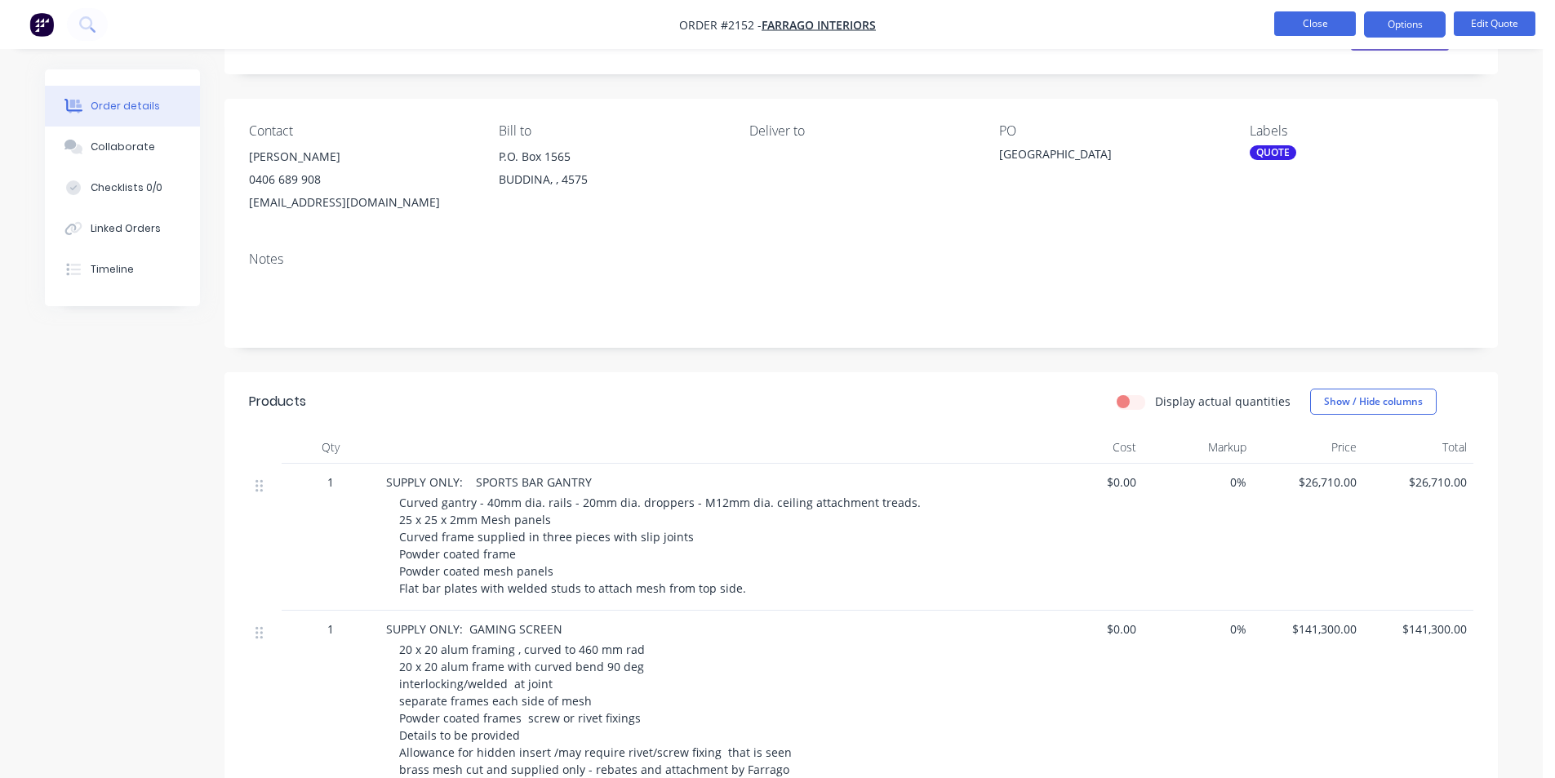
click at [1322, 24] on button "Close" at bounding box center [1315, 23] width 82 height 24
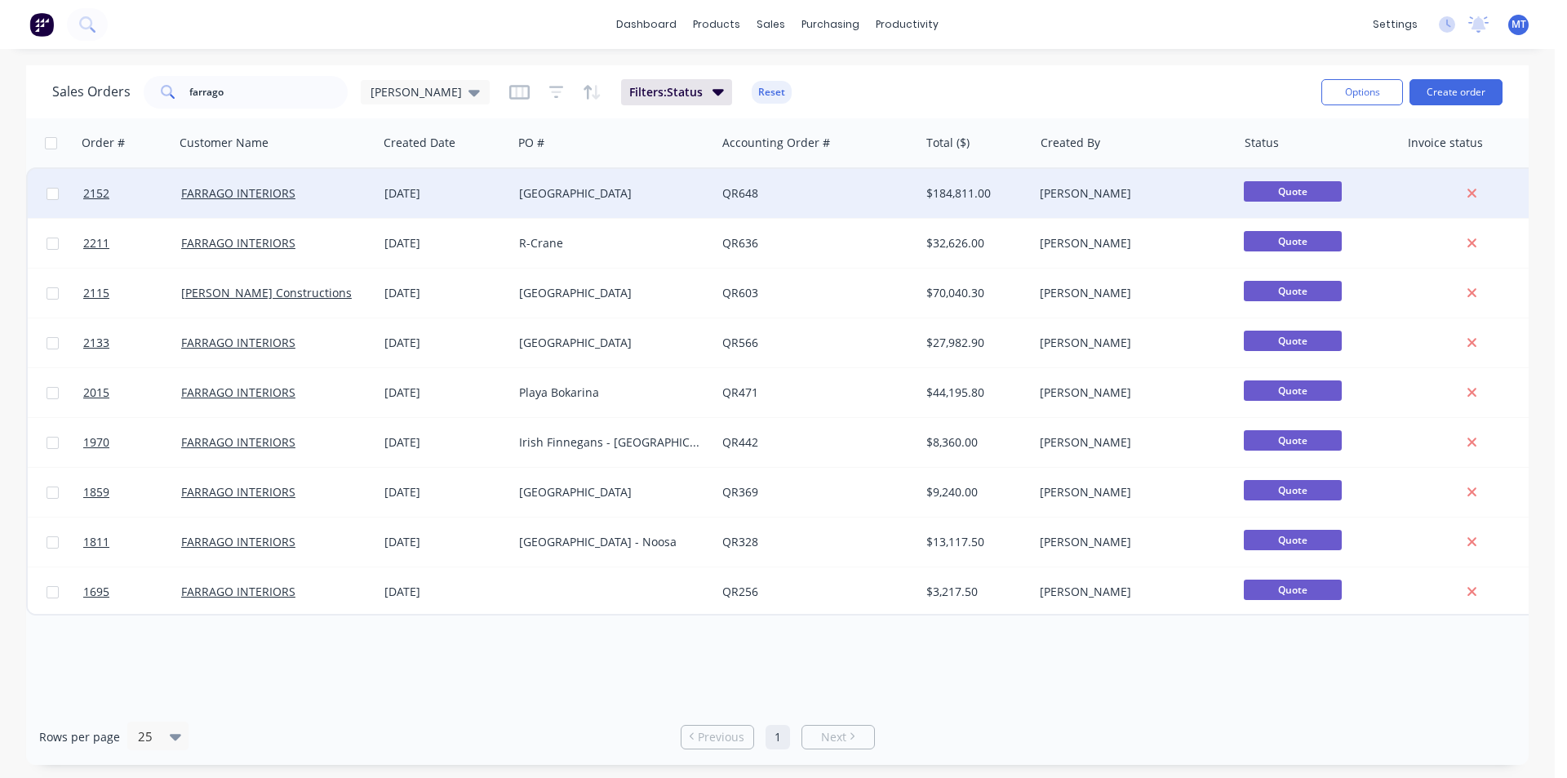
click at [631, 200] on div "[GEOGRAPHIC_DATA]" at bounding box center [609, 193] width 181 height 16
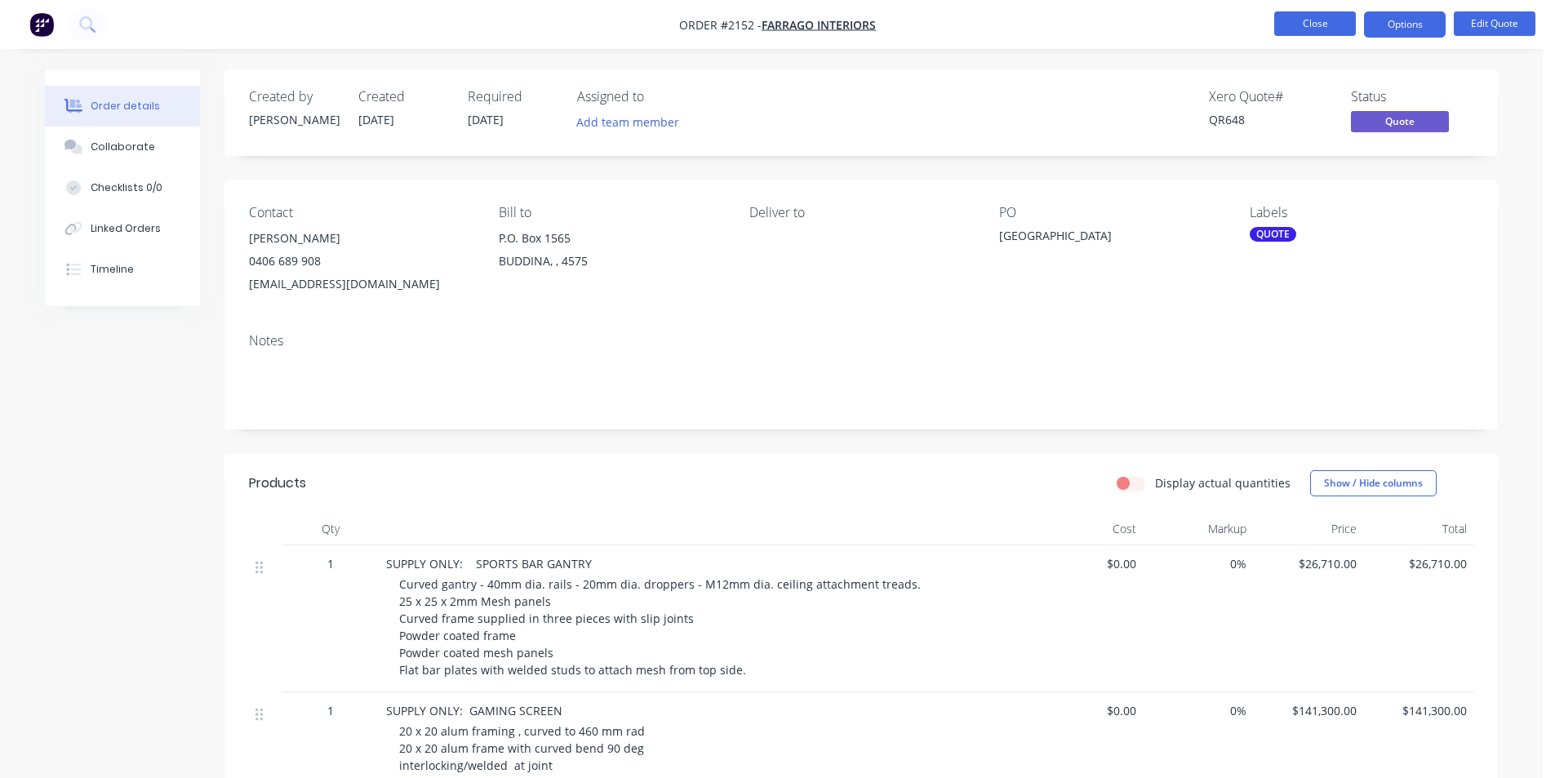
click at [1330, 29] on button "Close" at bounding box center [1315, 23] width 82 height 24
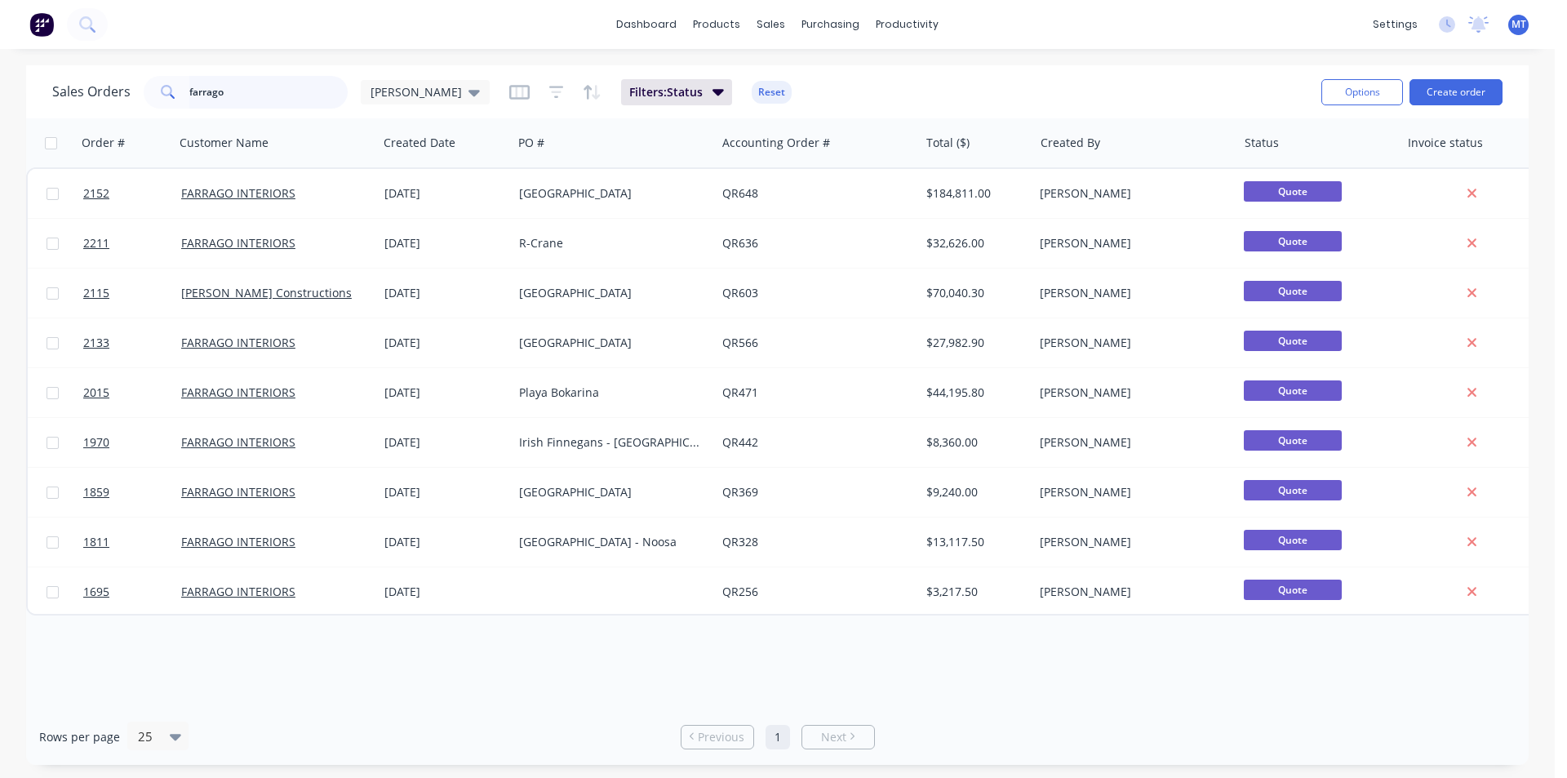
click at [262, 94] on input "farrago" at bounding box center [268, 92] width 159 height 33
type input "f"
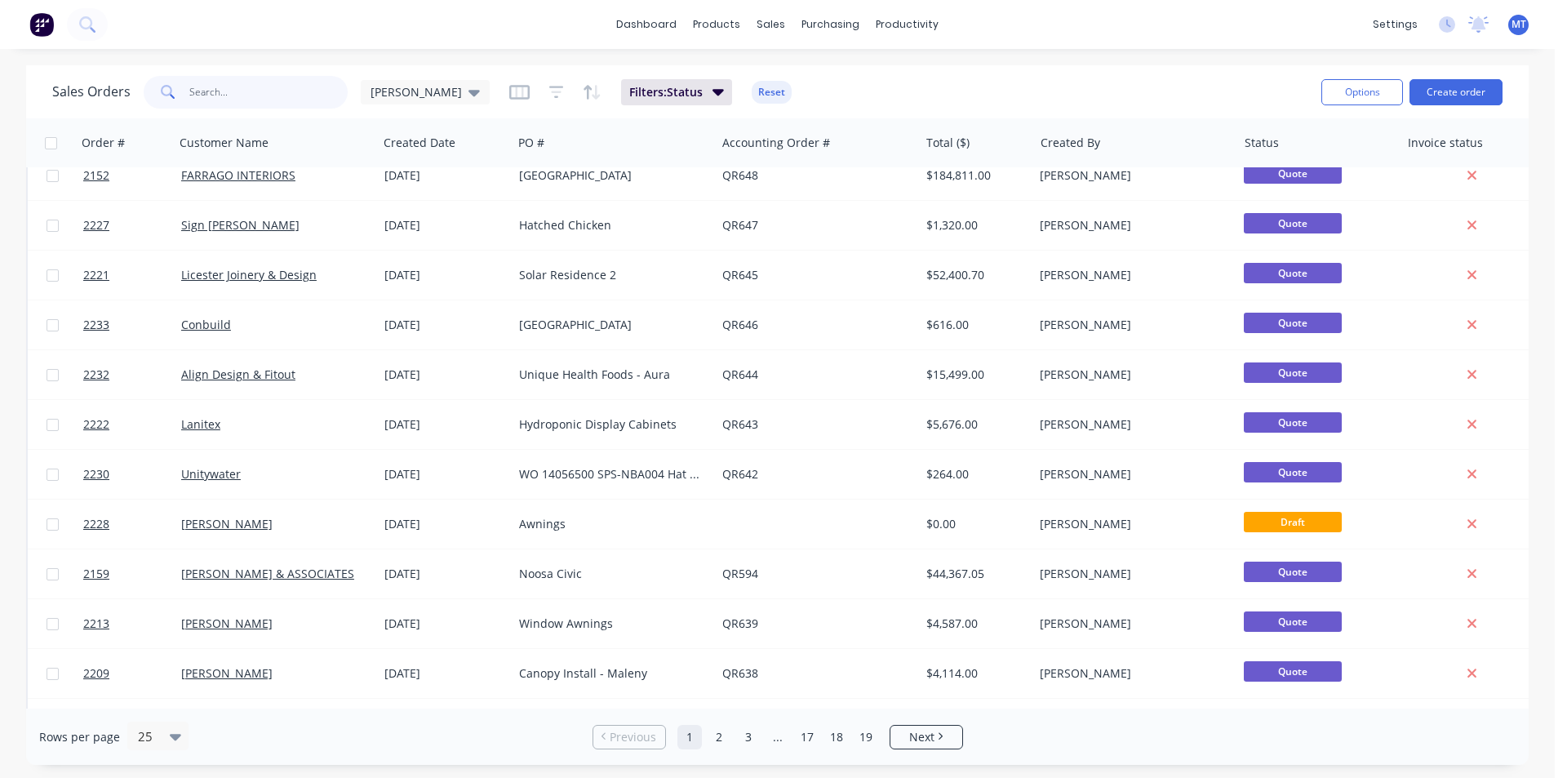
scroll to position [102, 0]
